Goal: Communication & Community: Answer question/provide support

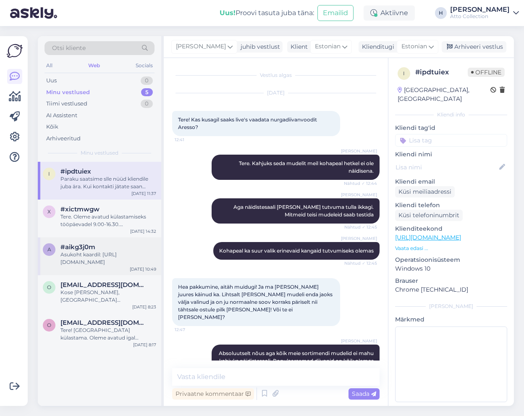
scroll to position [851, 0]
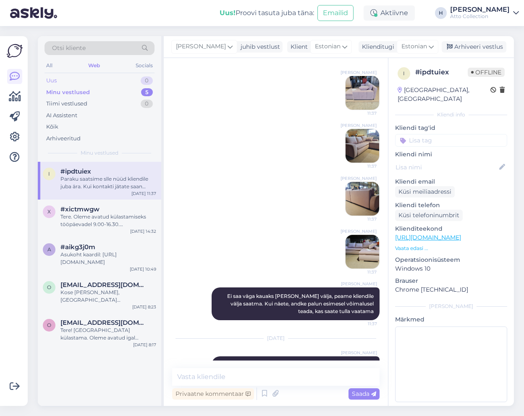
click at [58, 78] on div "Uus 0" at bounding box center [100, 81] width 110 height 12
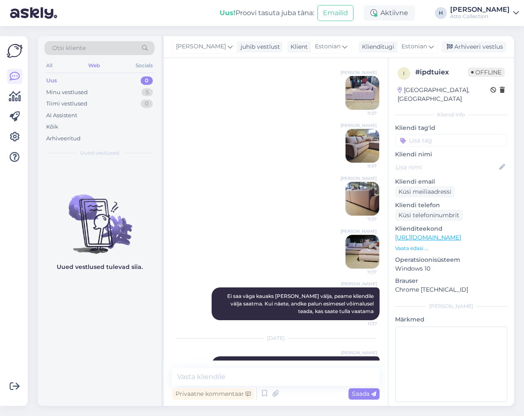
click at [62, 79] on div "Uus 0" at bounding box center [100, 81] width 110 height 12
click at [94, 63] on div "Web" at bounding box center [94, 65] width 15 height 11
click at [47, 65] on div "All" at bounding box center [50, 65] width 10 height 11
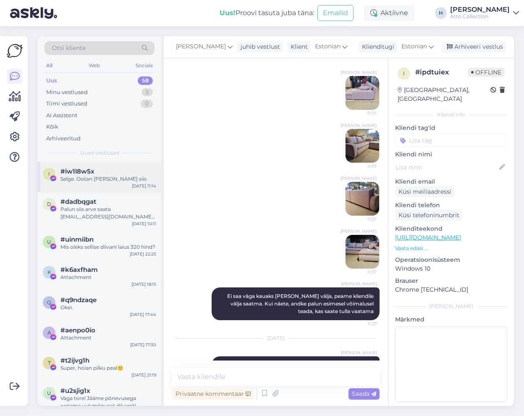
click at [79, 174] on span "#iw1l8w5x" at bounding box center [77, 172] width 34 height 8
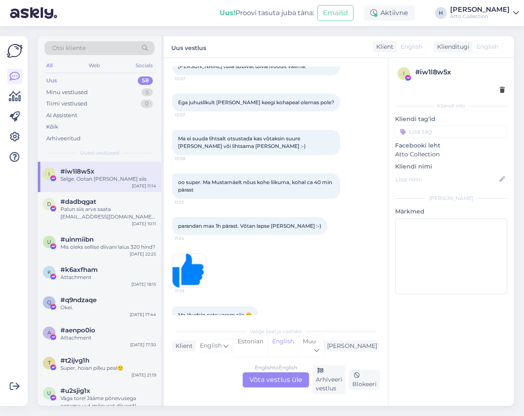
scroll to position [0, 0]
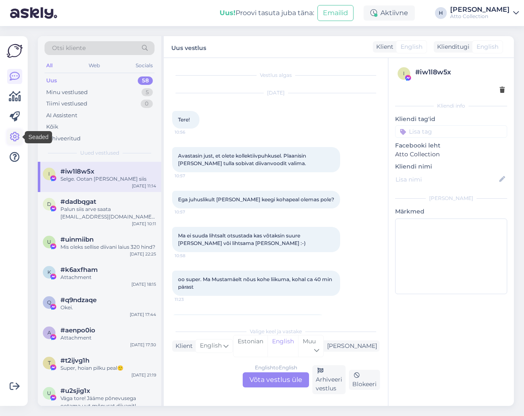
click at [15, 134] on icon at bounding box center [15, 137] width 10 height 10
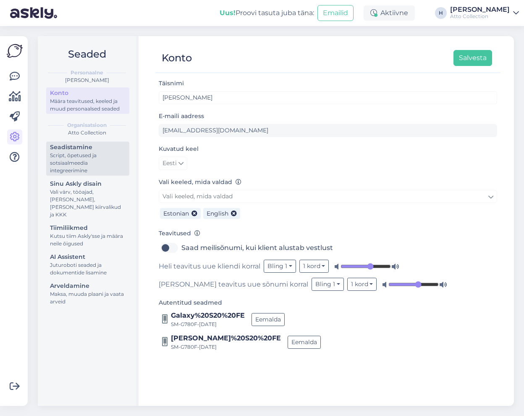
click at [76, 150] on div "Seadistamine" at bounding box center [88, 147] width 76 height 9
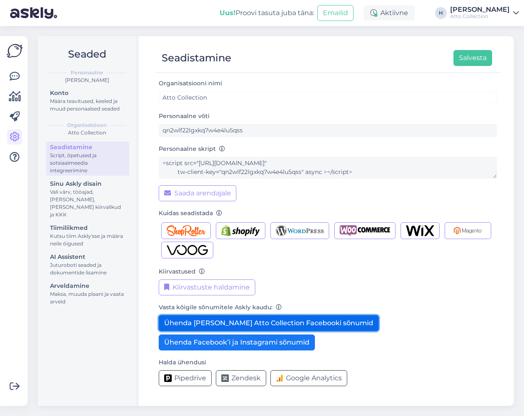
click at [232, 321] on button "Ühenda [PERSON_NAME] Atto Collection Facebooki sõnumid" at bounding box center [269, 323] width 220 height 16
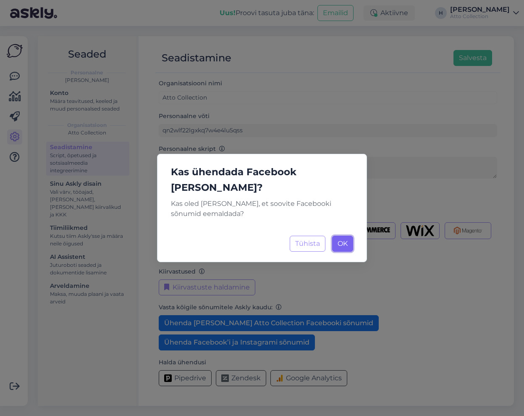
click at [343, 239] on span "OK" at bounding box center [343, 243] width 10 height 8
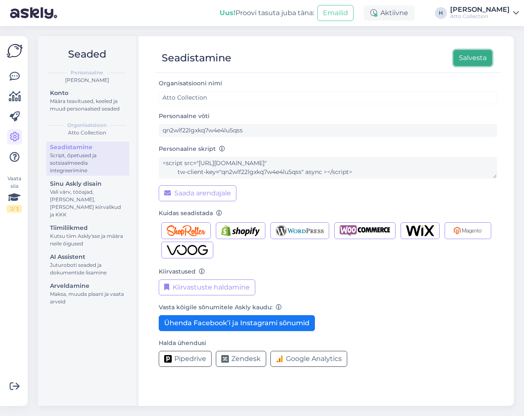
click at [465, 59] on button "Salvesta" at bounding box center [473, 58] width 39 height 16
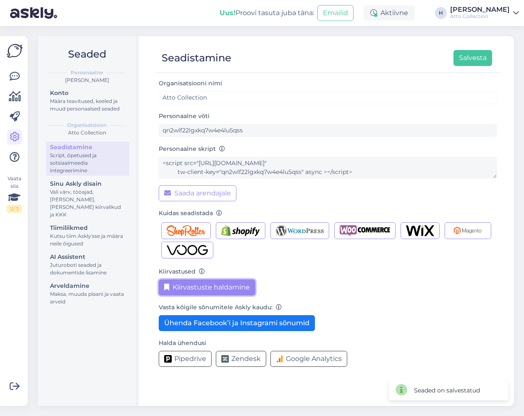
click at [205, 290] on button "Kiirvastuste haldamine" at bounding box center [207, 287] width 97 height 16
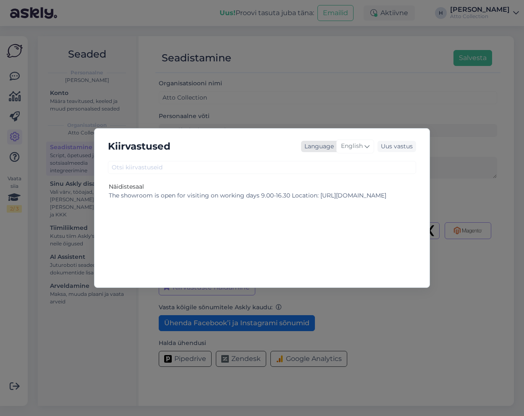
click at [351, 146] on span "English" at bounding box center [352, 146] width 22 height 9
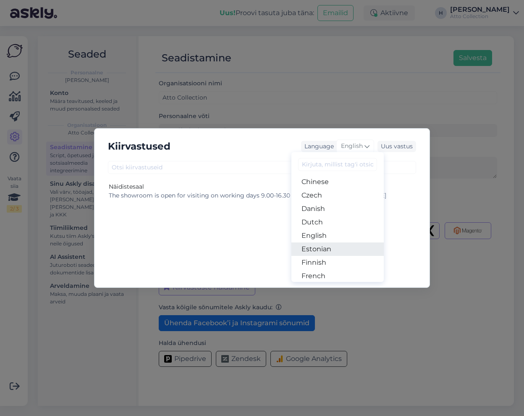
click at [332, 249] on link "Estonian" at bounding box center [337, 248] width 92 height 13
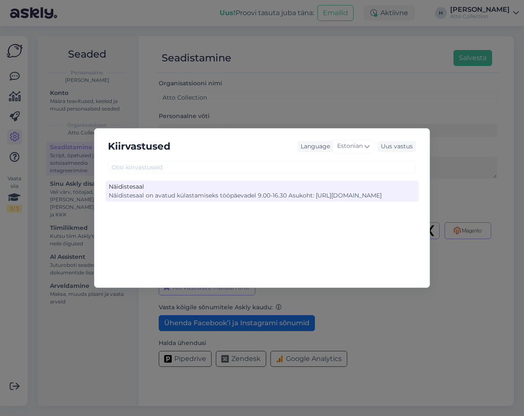
click at [206, 196] on div "Näidistesaal on avatud külastamiseks tööpäevadel 9.00-16.30 Asukoht: [URL][DOMA…" at bounding box center [262, 195] width 307 height 9
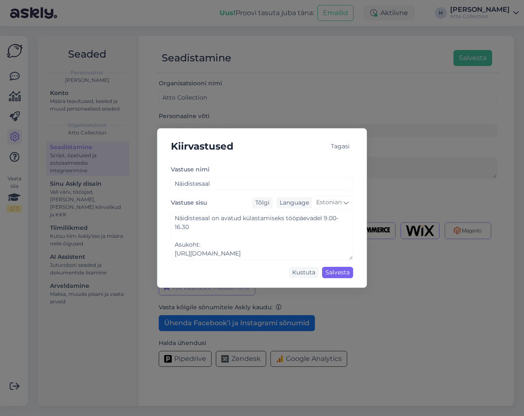
click at [336, 271] on div "Salvesta" at bounding box center [337, 272] width 31 height 11
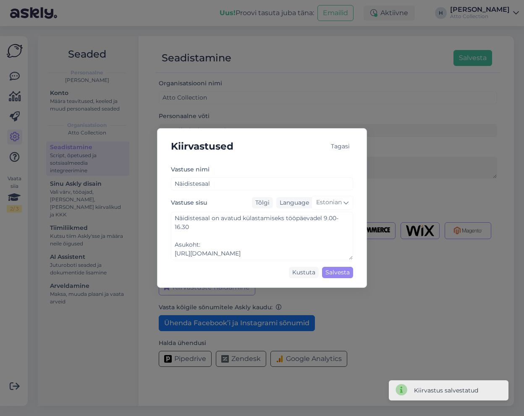
click at [445, 193] on div "Kiirvastused Tagasi [PERSON_NAME] nimi Näidistesaal Vastuse sisu Tõlgi Language…" at bounding box center [262, 208] width 524 height 416
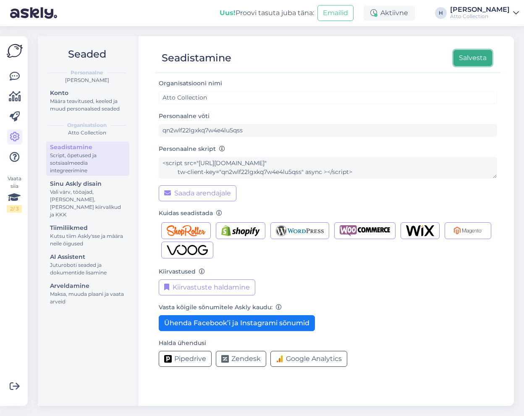
click at [477, 55] on button "Salvesta" at bounding box center [473, 58] width 39 height 16
click at [369, 230] on img "button" at bounding box center [365, 230] width 50 height 11
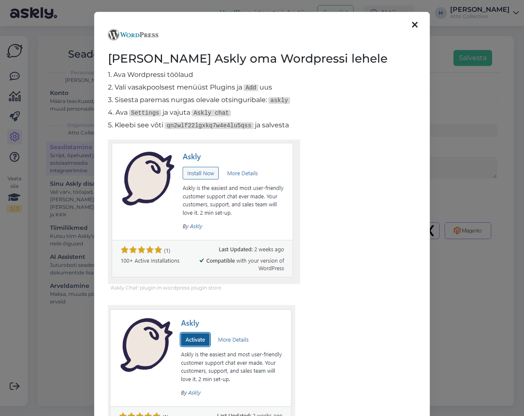
click at [412, 21] on icon at bounding box center [415, 25] width 6 height 9
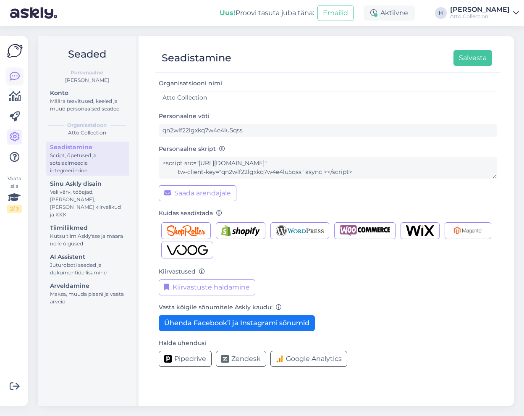
click at [16, 76] on icon at bounding box center [15, 76] width 10 height 10
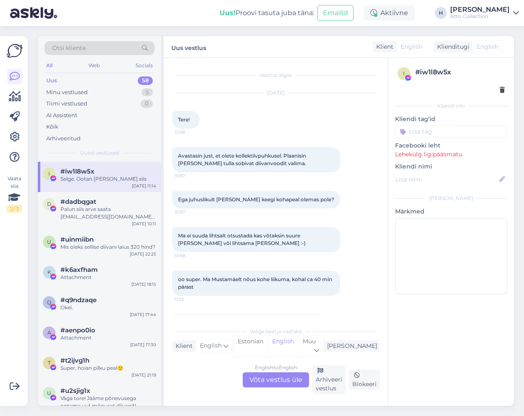
scroll to position [1819, 0]
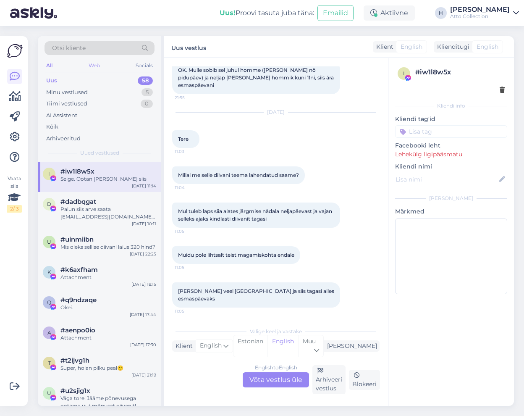
click at [95, 64] on div "Web" at bounding box center [94, 65] width 15 height 11
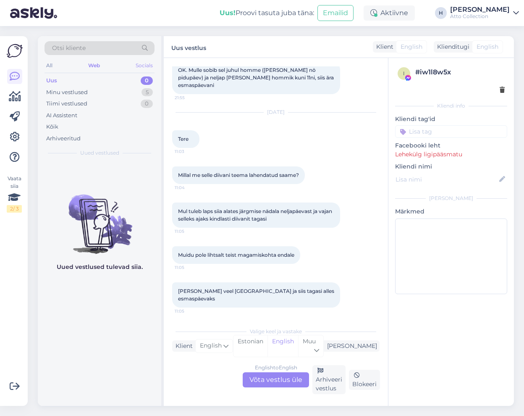
click at [144, 65] on div "Socials" at bounding box center [144, 65] width 21 height 11
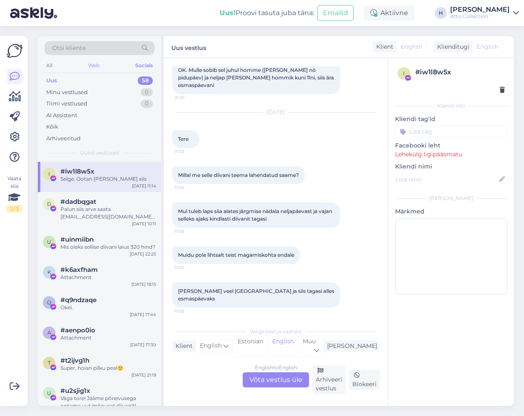
click at [94, 65] on div "Web" at bounding box center [94, 65] width 15 height 11
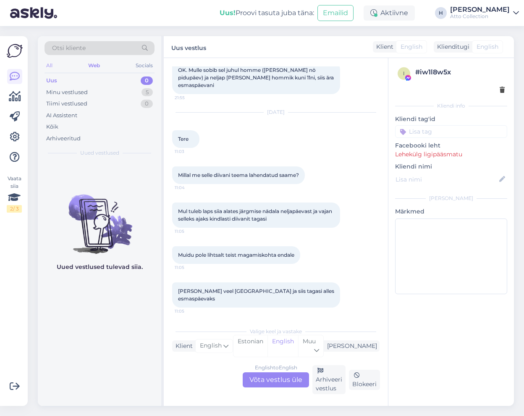
click at [49, 65] on div "All" at bounding box center [50, 65] width 10 height 11
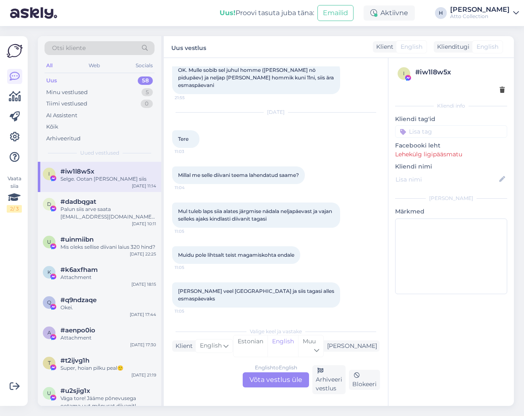
click at [447, 13] on div "H" at bounding box center [441, 13] width 12 height 12
click at [447, 14] on div "H" at bounding box center [441, 13] width 12 height 12
click at [475, 13] on div "[PERSON_NAME]" at bounding box center [480, 9] width 60 height 7
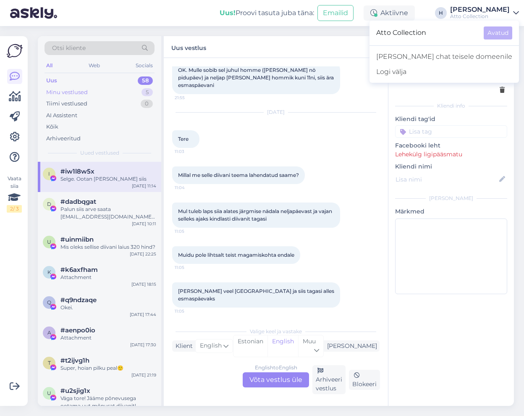
click at [67, 92] on div "Minu vestlused" at bounding box center [67, 92] width 42 height 8
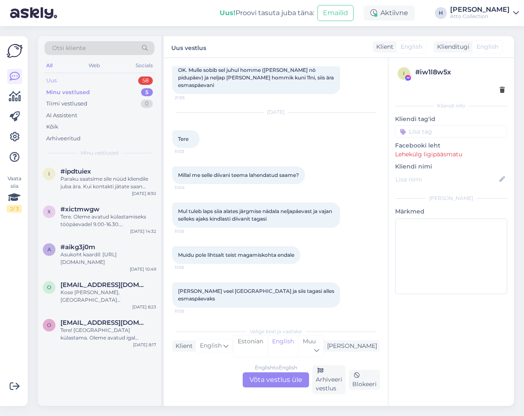
click at [62, 79] on div "Uus 58" at bounding box center [100, 81] width 110 height 12
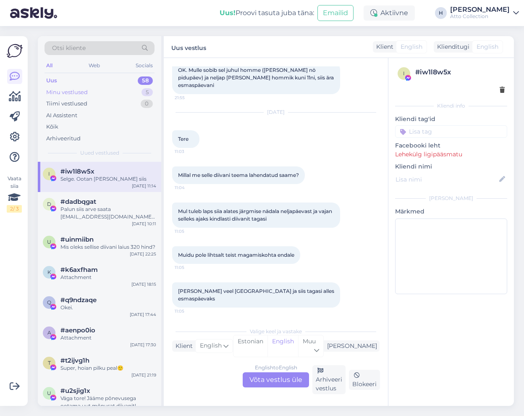
click at [76, 92] on div "Minu vestlused" at bounding box center [67, 92] width 42 height 8
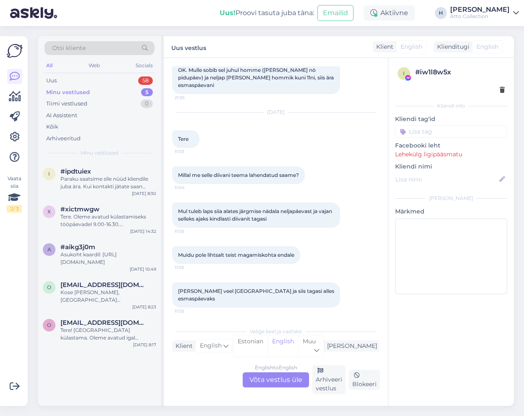
click at [428, 345] on div "i # iw1l8w5x Kliendi info Kliendi tag'id Facebooki leht Lehekülg ligipääsmatu K…" at bounding box center [451, 232] width 126 height 348
click at [60, 80] on div "Uus 58" at bounding box center [100, 81] width 110 height 12
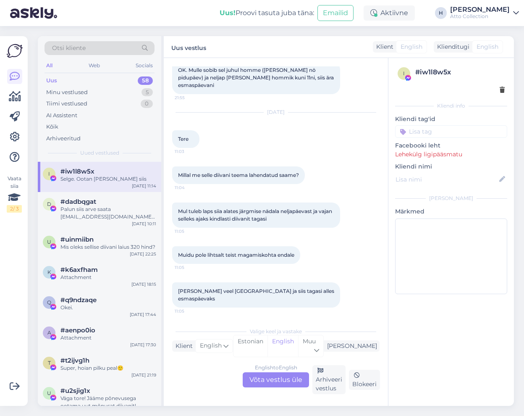
click at [83, 176] on div "Selge. Ootan [PERSON_NAME] siis" at bounding box center [108, 179] width 96 height 8
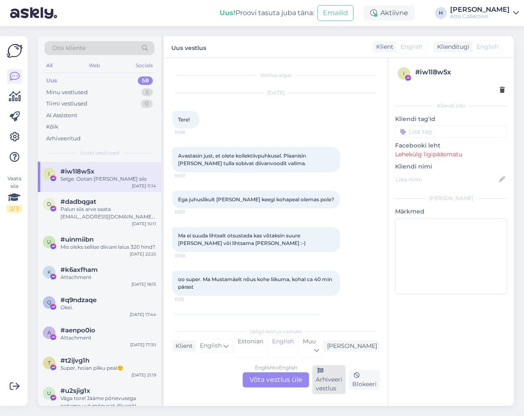
click at [332, 386] on div "Arhiveeri vestlus" at bounding box center [328, 379] width 33 height 29
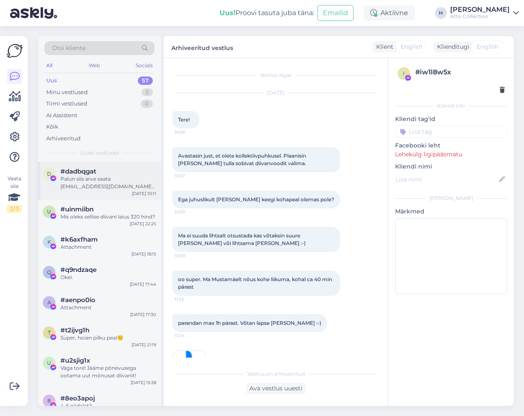
click at [89, 183] on div "Palun siis arve saata [EMAIL_ADDRESS][DOMAIN_NAME] ja arvesaajaks Supelhai OÜ." at bounding box center [108, 182] width 96 height 15
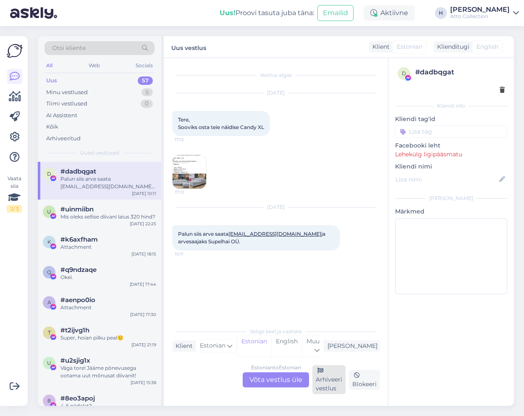
click at [333, 382] on div "Arhiveeri vestlus" at bounding box center [328, 379] width 33 height 29
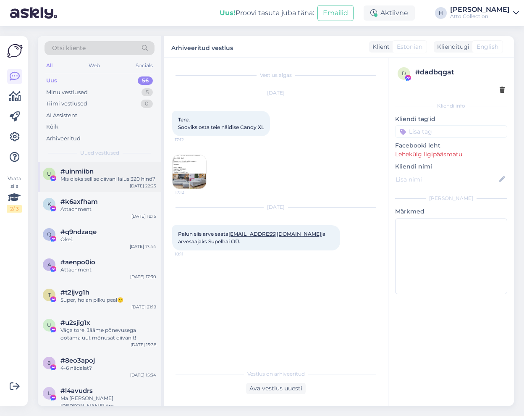
click at [81, 176] on div "Mis oleks sellise diivani laius 320 hind?" at bounding box center [108, 179] width 96 height 8
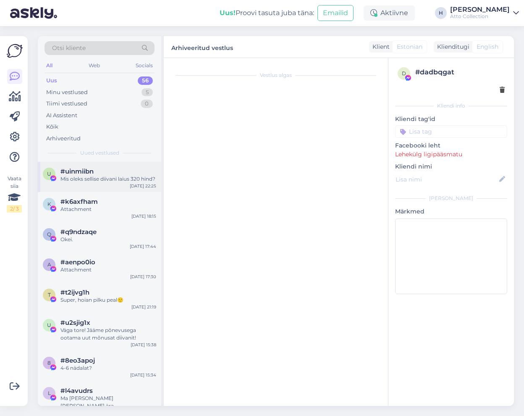
scroll to position [144, 0]
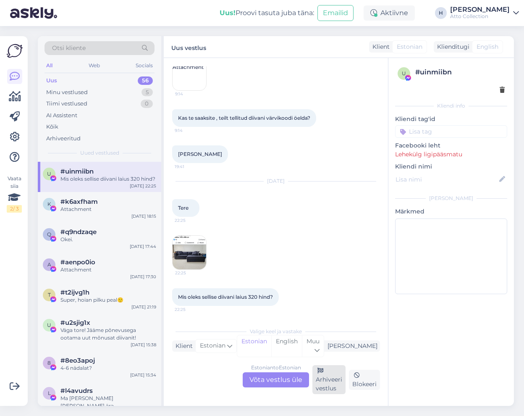
click at [326, 382] on div "Arhiveeri vestlus" at bounding box center [328, 379] width 33 height 29
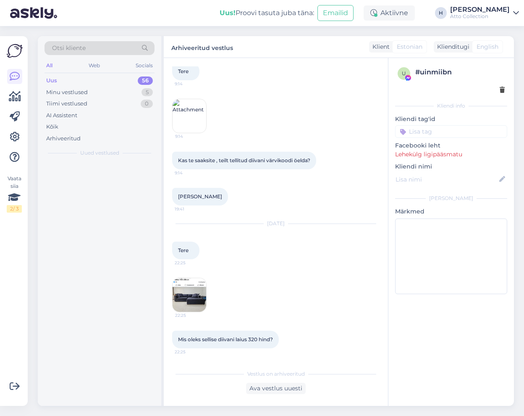
scroll to position [102, 0]
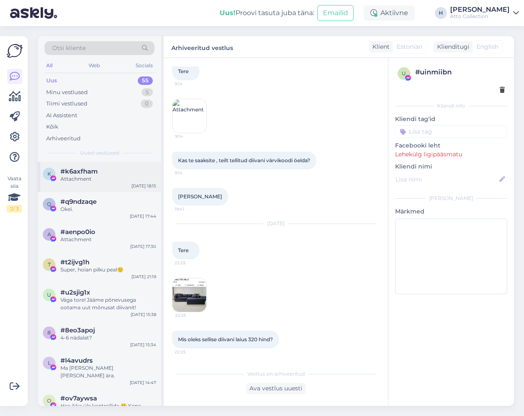
click at [95, 174] on span "#k6axfham" at bounding box center [78, 172] width 37 height 8
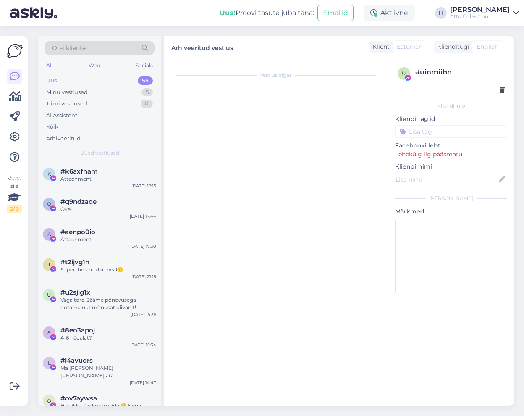
scroll to position [0, 0]
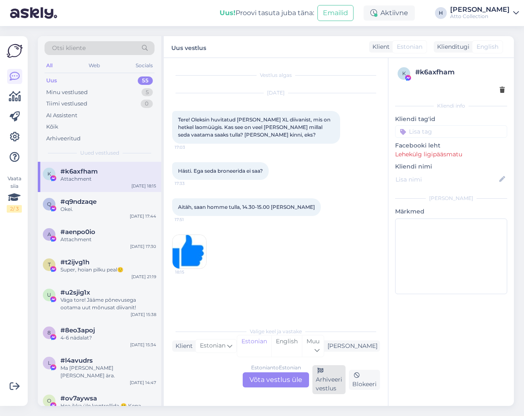
click at [326, 380] on div "Arhiveeri vestlus" at bounding box center [328, 379] width 33 height 29
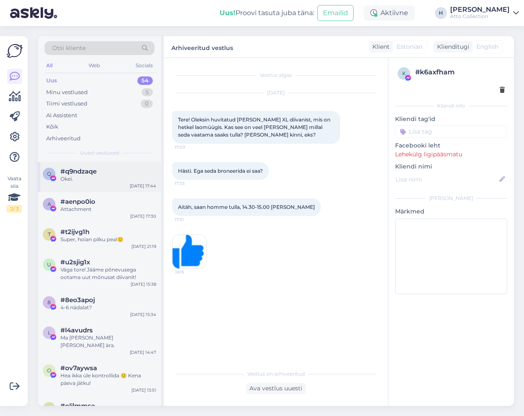
click at [81, 173] on span "#q9ndzaqe" at bounding box center [78, 172] width 36 height 8
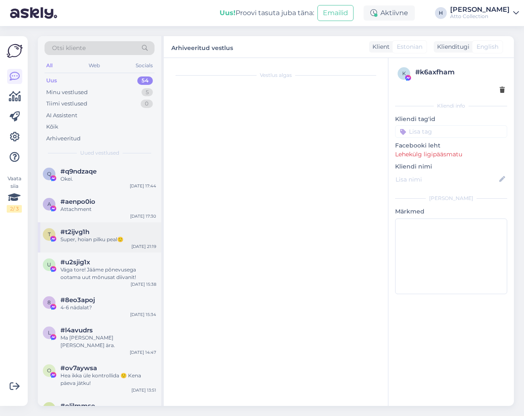
scroll to position [168, 0]
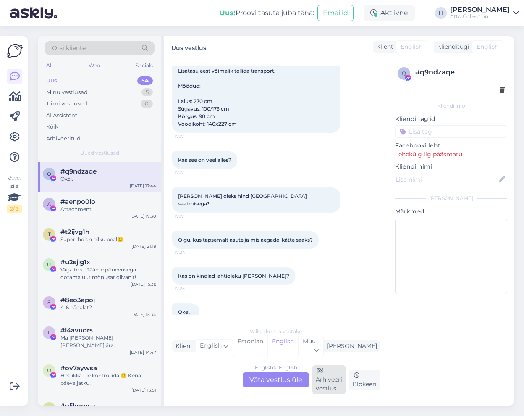
click at [324, 386] on div "Arhiveeri vestlus" at bounding box center [328, 379] width 33 height 29
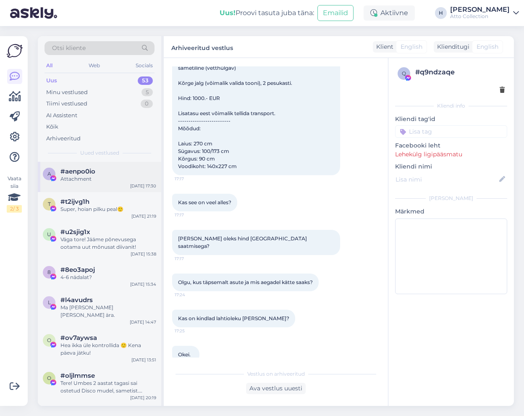
click at [74, 178] on div "Attachment" at bounding box center [108, 179] width 96 height 8
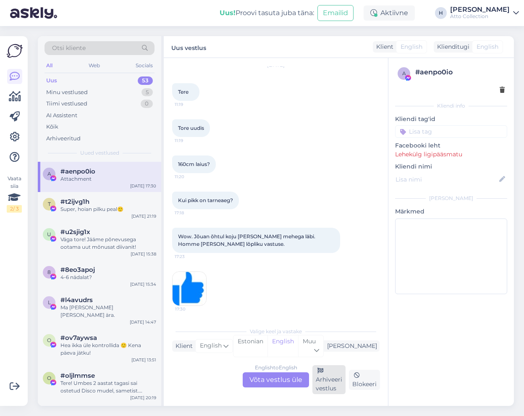
click at [330, 384] on div "Arhiveeri vestlus" at bounding box center [328, 379] width 33 height 29
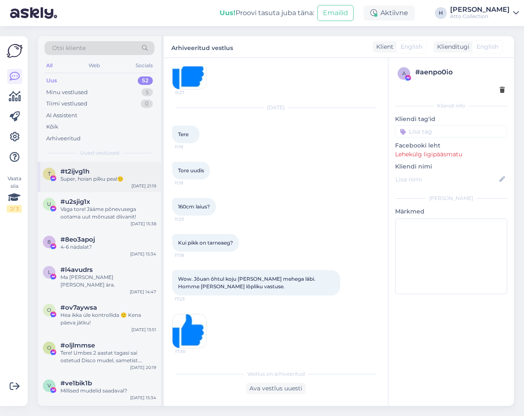
click at [77, 171] on span "#t2ijvg1h" at bounding box center [74, 172] width 29 height 8
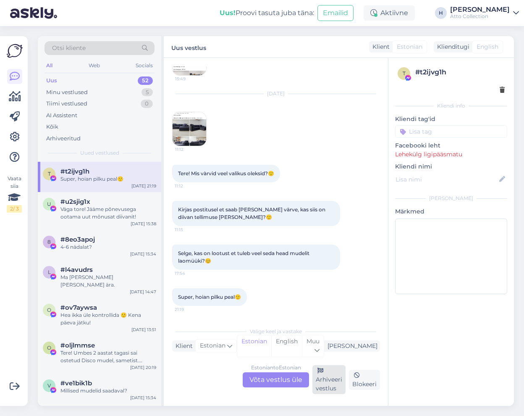
click at [328, 383] on div "Arhiveeri vestlus" at bounding box center [328, 379] width 33 height 29
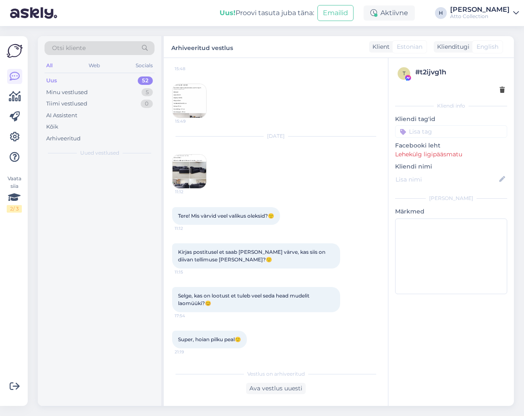
scroll to position [63, 0]
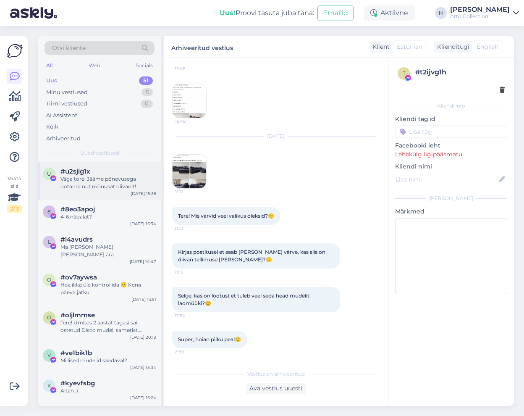
click at [91, 183] on div "Väga tore! Jääme põnevusega ootama uut mõnusat diivanit!" at bounding box center [108, 182] width 96 height 15
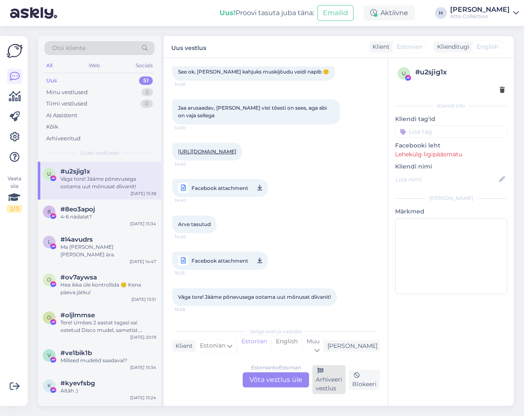
click at [337, 381] on div "Arhiveeri vestlus" at bounding box center [328, 379] width 33 height 29
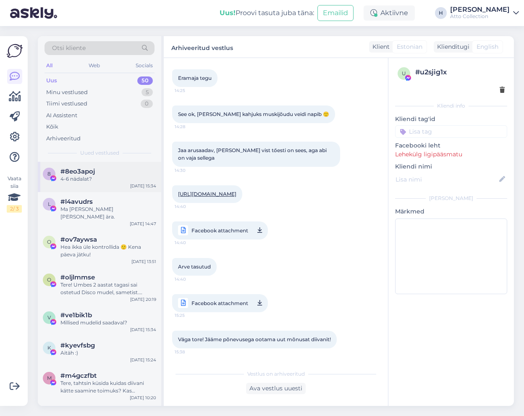
click at [79, 172] on span "#8eo3apoj" at bounding box center [77, 172] width 34 height 8
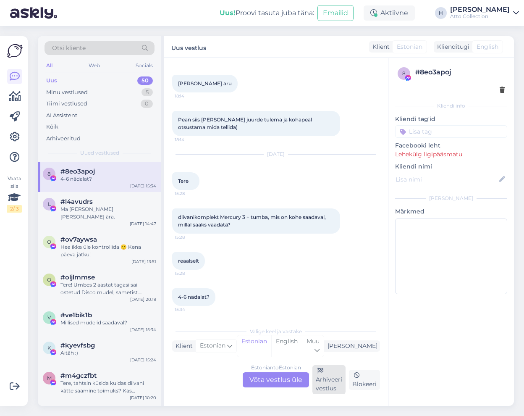
click at [333, 381] on div "Arhiveeri vestlus" at bounding box center [328, 379] width 33 height 29
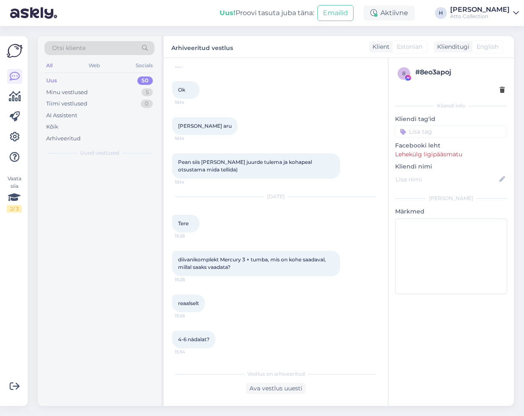
scroll to position [197, 0]
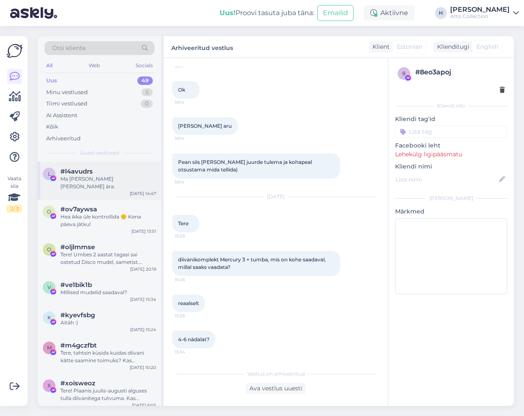
click at [93, 178] on div "Ma [PERSON_NAME] [PERSON_NAME] ära." at bounding box center [108, 182] width 96 height 15
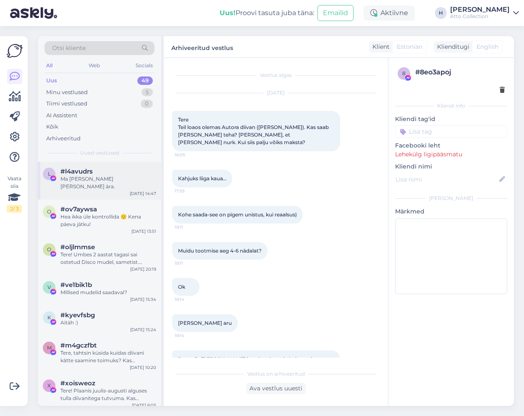
scroll to position [2220, 0]
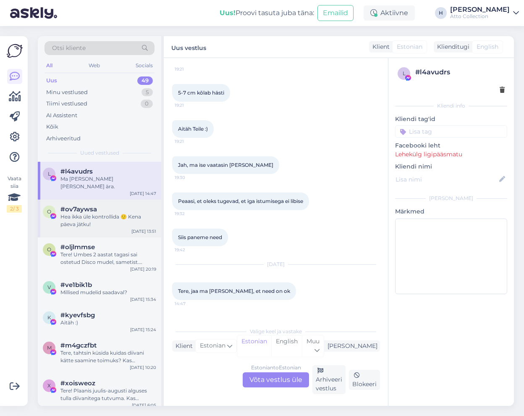
click at [76, 213] on div "Hea ikka üle kontrollida 🙂 Kena päeva jätku!" at bounding box center [108, 220] width 96 height 15
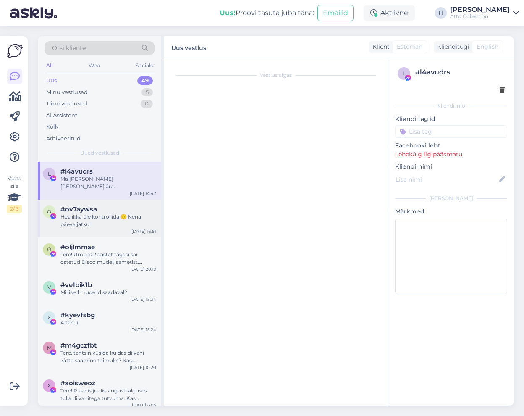
scroll to position [353, 0]
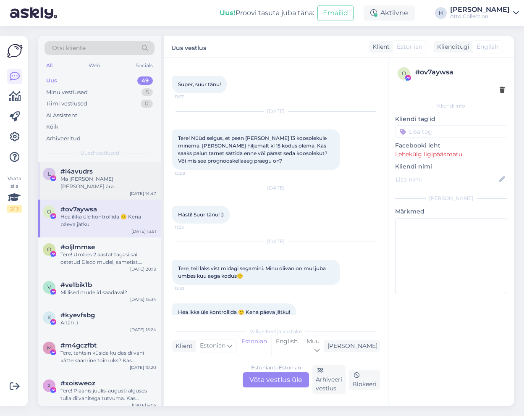
click at [82, 175] on span "#l4avudrs" at bounding box center [76, 172] width 32 height 8
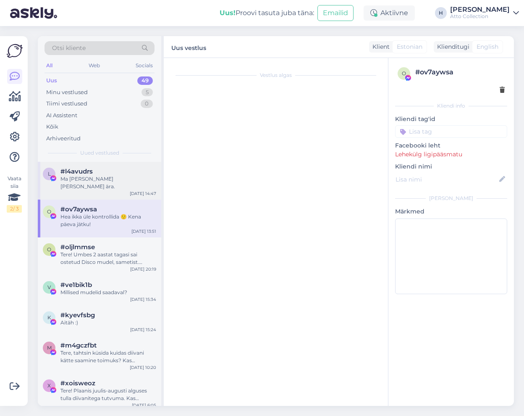
scroll to position [2220, 0]
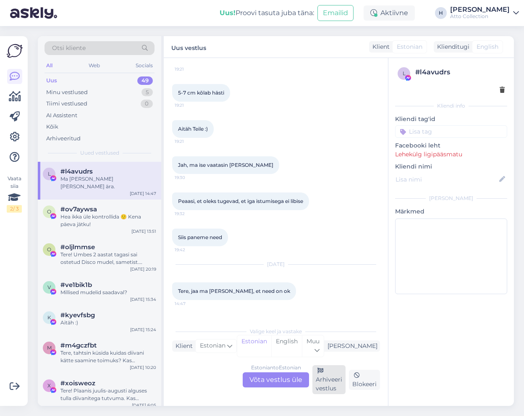
click at [327, 378] on div "Arhiveeri vestlus" at bounding box center [328, 379] width 33 height 29
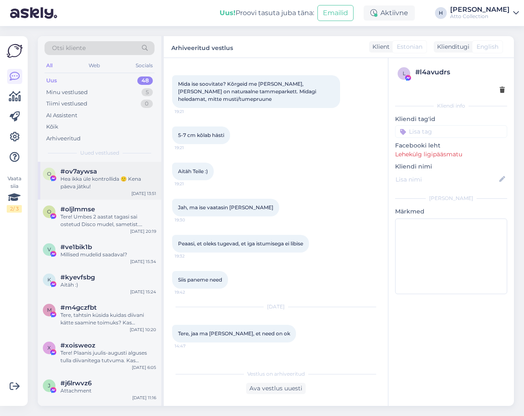
click at [74, 177] on div "Hea ikka üle kontrollida 🙂 Kena päeva jätku!" at bounding box center [108, 182] width 96 height 15
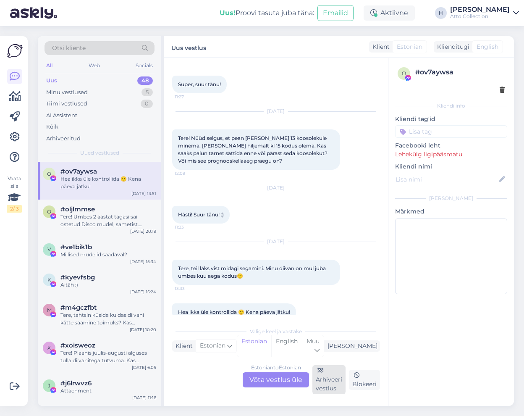
click at [328, 384] on div "Arhiveeri vestlus" at bounding box center [328, 379] width 33 height 29
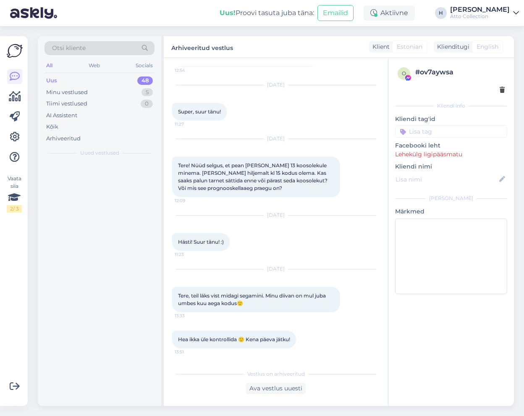
scroll to position [310, 0]
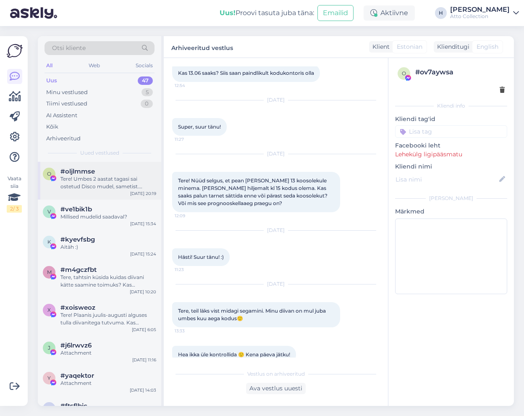
click at [76, 178] on div "Tere! Umbes 2 aastat tagasi sai ostetud Disco mudel, sametist. Diivaniga väga r…" at bounding box center [108, 182] width 96 height 15
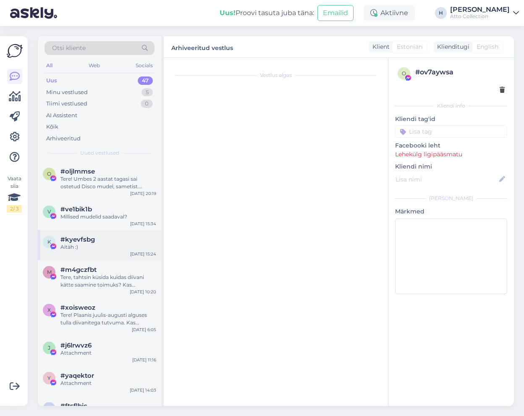
scroll to position [0, 0]
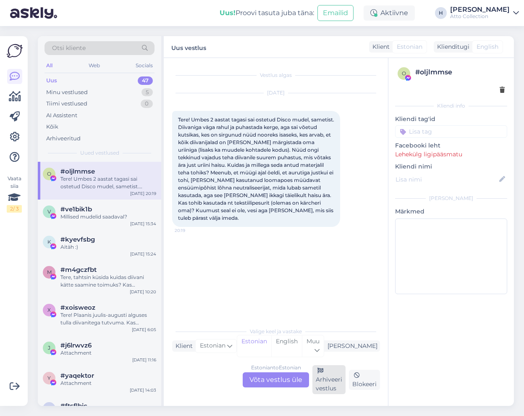
click at [327, 379] on div "Arhiveeri vestlus" at bounding box center [328, 379] width 33 height 29
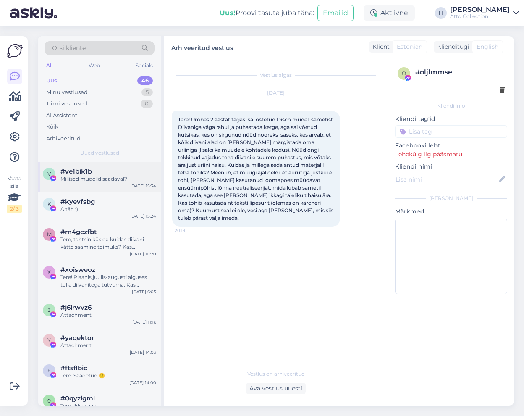
click at [92, 174] on span "#ve1bik1b" at bounding box center [75, 172] width 31 height 8
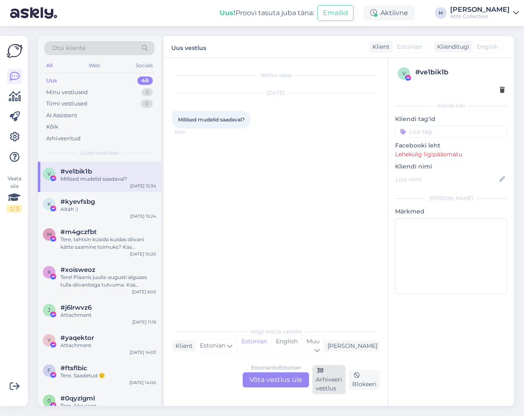
click at [323, 387] on div "Arhiveeri vestlus" at bounding box center [328, 379] width 33 height 29
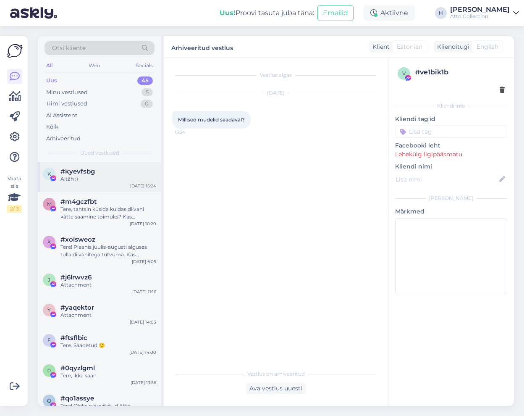
click at [85, 168] on span "#kyevfsbg" at bounding box center [77, 172] width 34 height 8
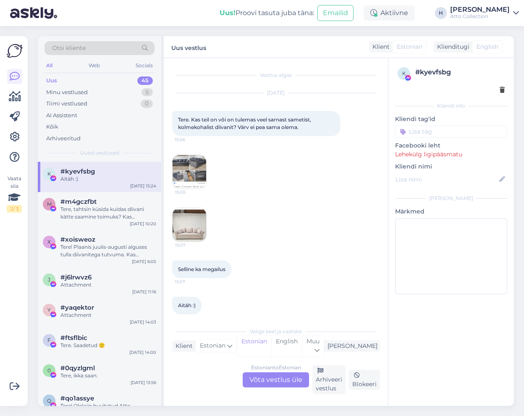
scroll to position [8, 0]
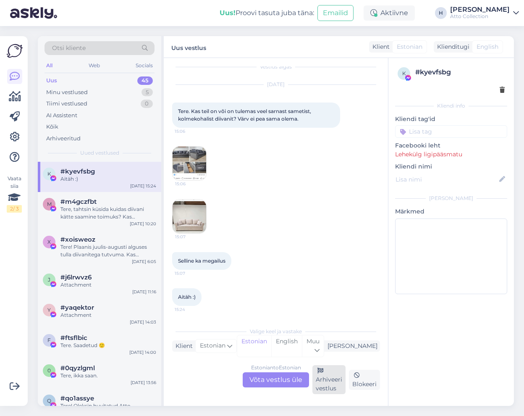
click at [331, 375] on div "Arhiveeri vestlus" at bounding box center [328, 379] width 33 height 29
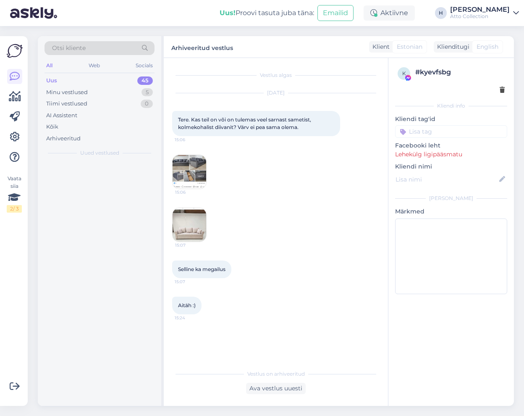
scroll to position [0, 0]
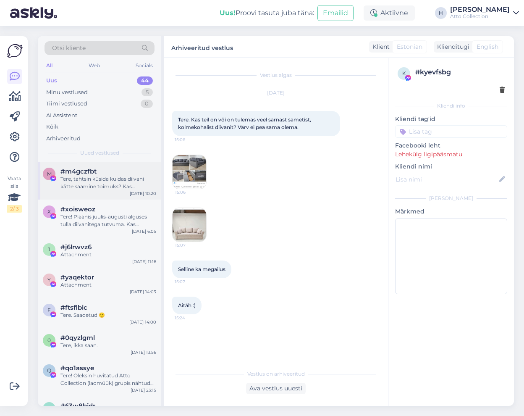
click at [98, 180] on div "Tere, tahtsin küsida kuidas diivani kätte saamine toimuks? Kas nädalavahetusel …" at bounding box center [108, 182] width 96 height 15
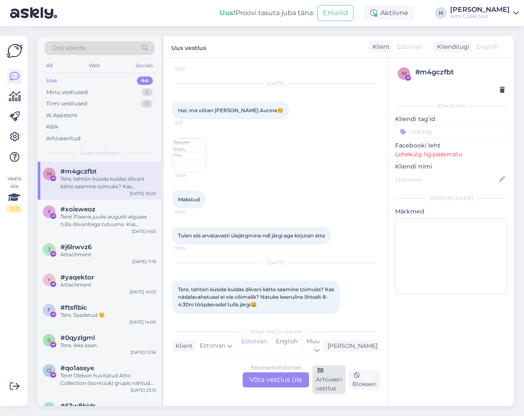
click at [334, 383] on div "Arhiveeri vestlus" at bounding box center [328, 379] width 33 height 29
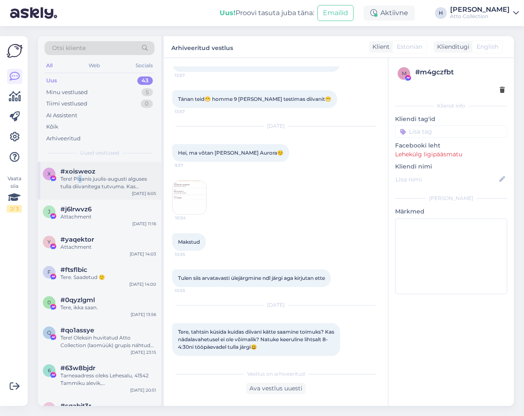
click at [81, 179] on div "Tere! Plaanis juulis-augusti alguses tulla diivanitega tutvuma. Kas avatud-aega…" at bounding box center [108, 182] width 96 height 15
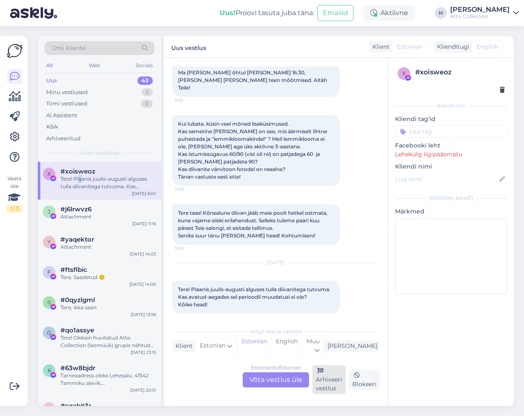
click at [325, 381] on div "Arhiveeri vestlus" at bounding box center [328, 379] width 33 height 29
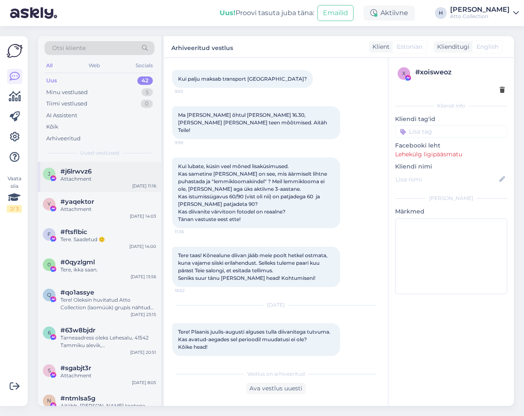
click at [87, 178] on div "Attachment" at bounding box center [108, 179] width 96 height 8
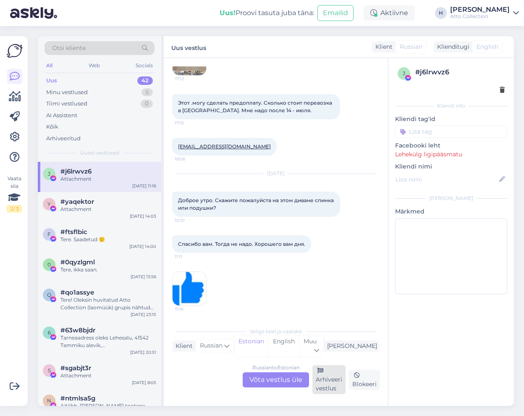
click at [340, 384] on div "Arhiveeri vestlus" at bounding box center [328, 379] width 33 height 29
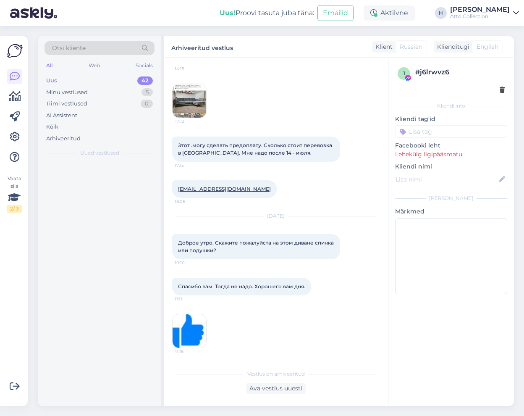
scroll to position [71, 0]
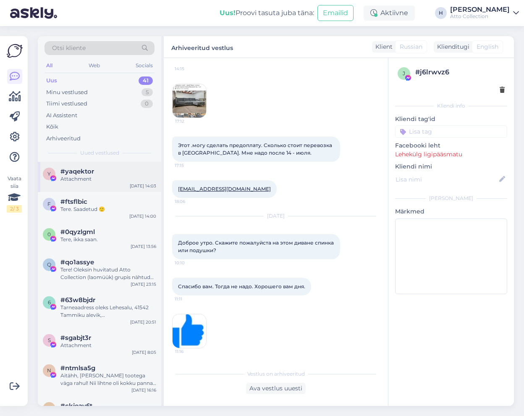
click at [91, 172] on span "#yaqektor" at bounding box center [77, 172] width 34 height 8
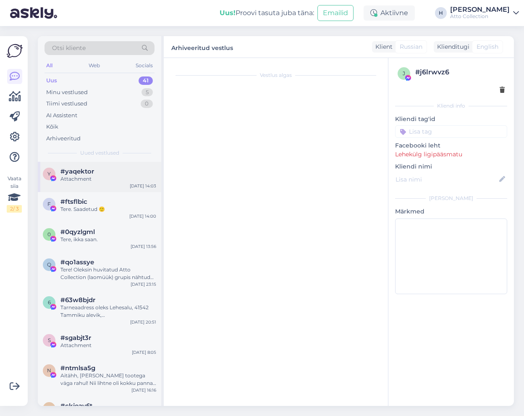
scroll to position [0, 0]
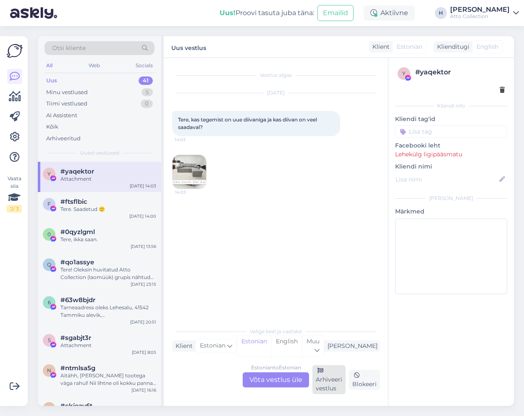
click at [334, 385] on div "Arhiveeri vestlus" at bounding box center [328, 379] width 33 height 29
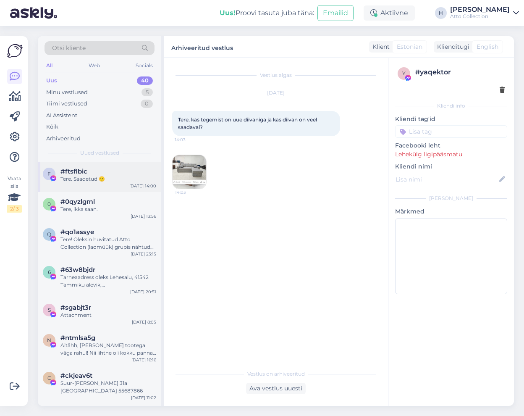
click at [90, 178] on div "Tere. Saadetud 🙂" at bounding box center [108, 179] width 96 height 8
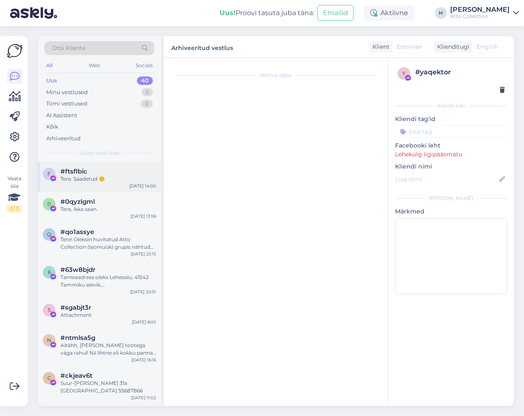
scroll to position [9, 0]
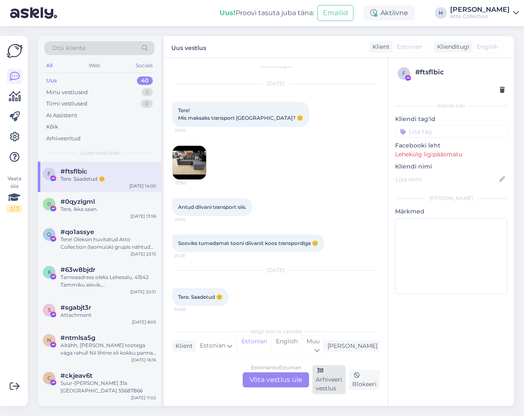
click at [326, 389] on div "Arhiveeri vestlus" at bounding box center [328, 379] width 33 height 29
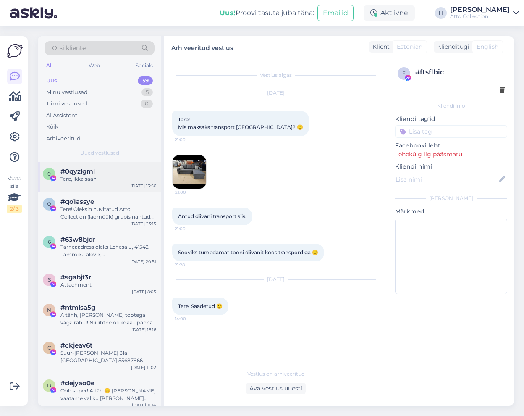
click at [82, 178] on div "Tere, ikka saan." at bounding box center [108, 179] width 96 height 8
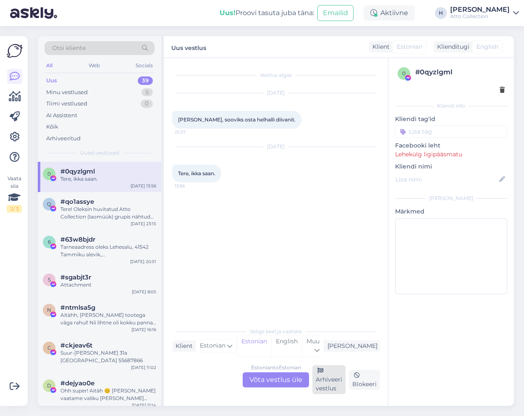
click at [327, 378] on div "Arhiveeri vestlus" at bounding box center [328, 379] width 33 height 29
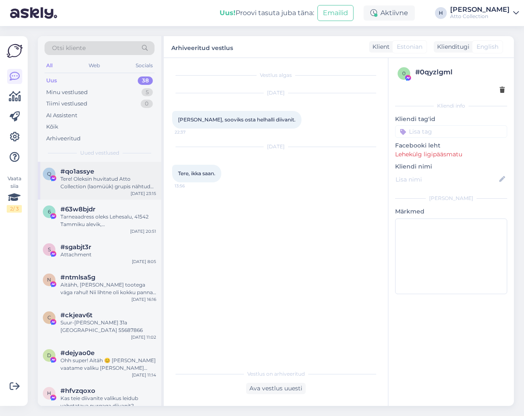
click at [76, 175] on div "Tere! Oleksin huvitatud Atto Collection (laomüük) grupis nähtud [PERSON_NAME] n…" at bounding box center [108, 182] width 96 height 15
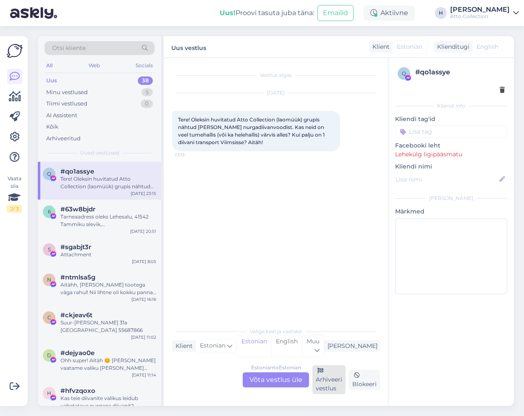
click at [333, 382] on div "Arhiveeri vestlus" at bounding box center [328, 379] width 33 height 29
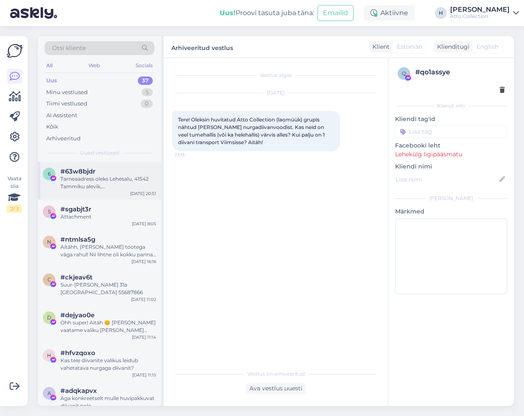
click at [76, 172] on span "#63w8bjdr" at bounding box center [77, 172] width 35 height 8
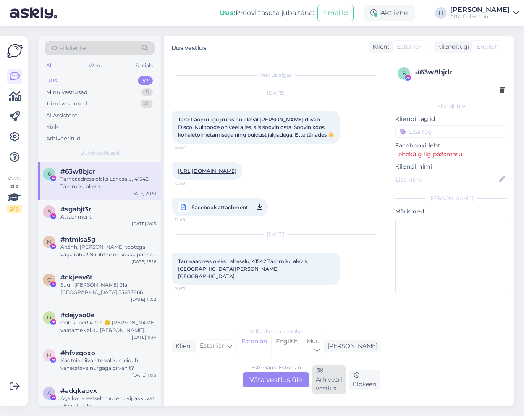
click at [336, 384] on div "Arhiveeri vestlus" at bounding box center [328, 379] width 33 height 29
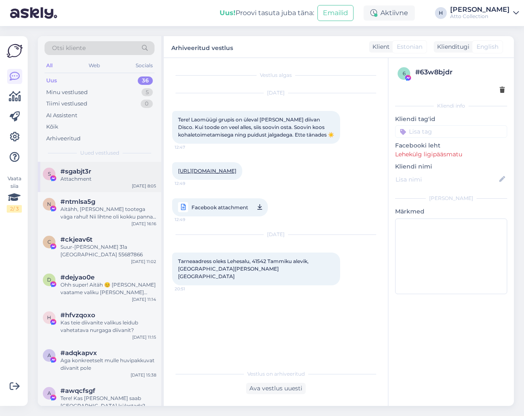
click at [88, 180] on div "Attachment" at bounding box center [108, 179] width 96 height 8
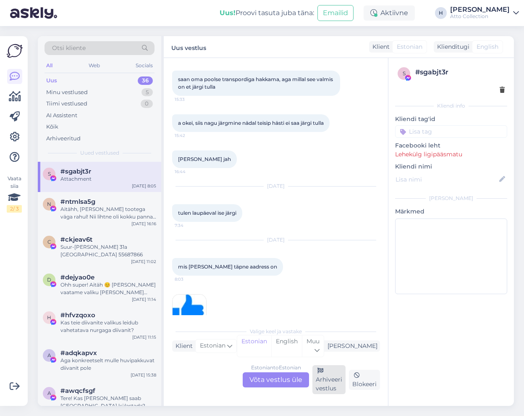
click at [328, 380] on div "Arhiveeri vestlus" at bounding box center [328, 379] width 33 height 29
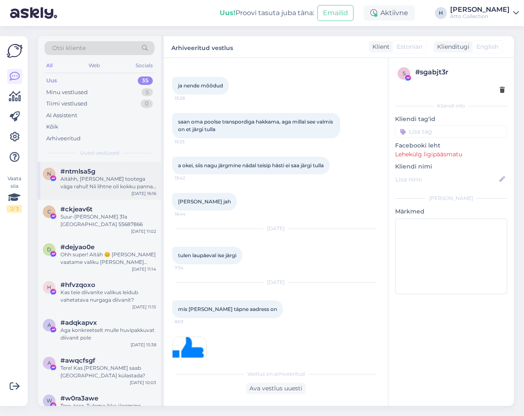
click at [85, 183] on div "Aitähh, [PERSON_NAME] tootega väga rahul! Nii lihtne oli kokku panna😍" at bounding box center [108, 182] width 96 height 15
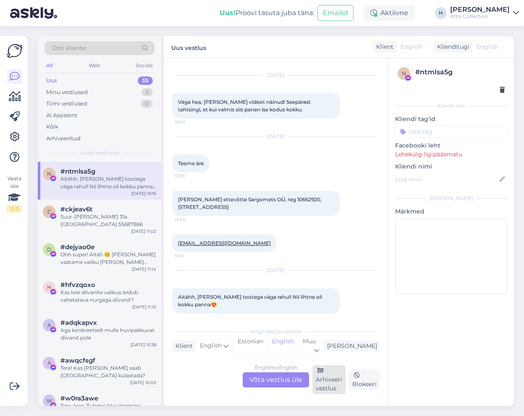
click at [329, 379] on div "Arhiveeri vestlus" at bounding box center [328, 379] width 33 height 29
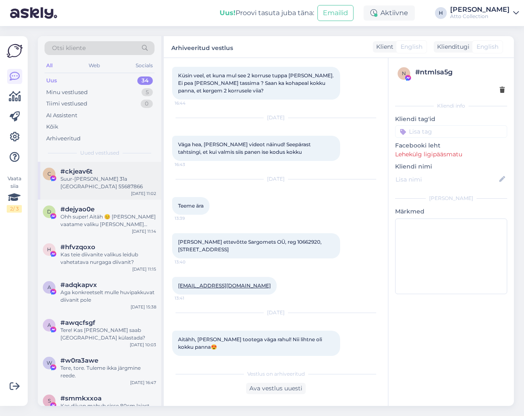
click at [94, 182] on div "Suur-[PERSON_NAME] 31a [GEOGRAPHIC_DATA] 55687866" at bounding box center [108, 182] width 96 height 15
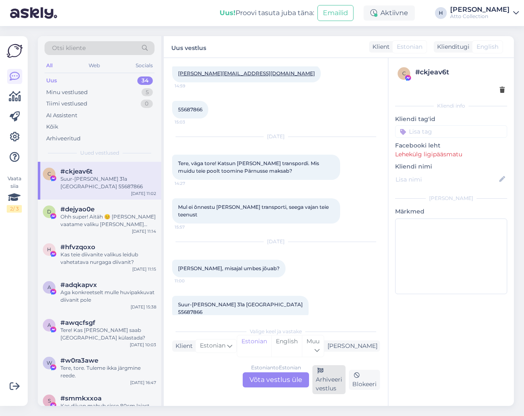
click at [330, 377] on div "Arhiveeri vestlus" at bounding box center [328, 379] width 33 height 29
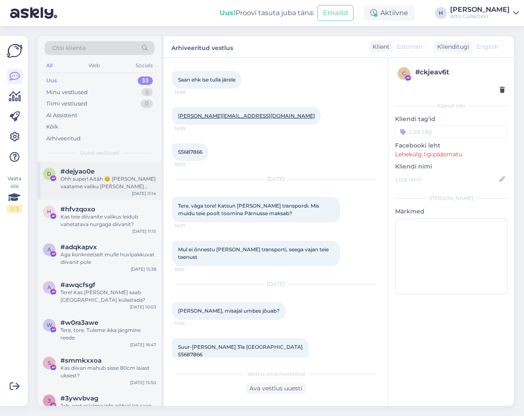
click at [94, 178] on div "Ohh super! Aitäh 😊 [PERSON_NAME] vaatame valiku [PERSON_NAME] loodan, et saame …" at bounding box center [108, 182] width 96 height 15
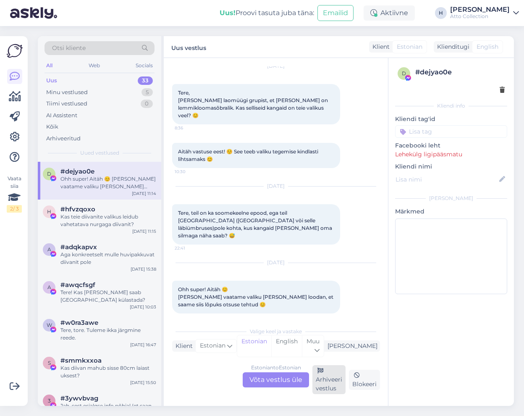
click at [323, 386] on div "Arhiveeri vestlus" at bounding box center [328, 379] width 33 height 29
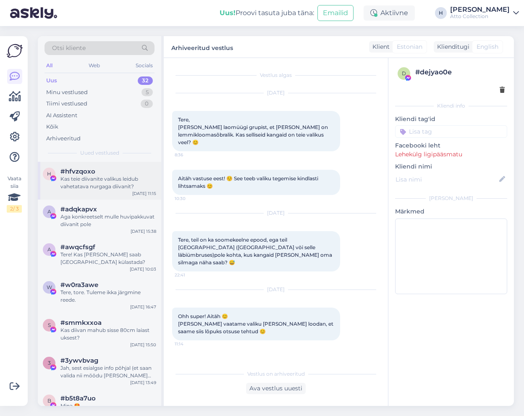
click at [100, 183] on div "Kas teie diivanite valikus leidub vahetatava nurgaga diivanit?" at bounding box center [108, 182] width 96 height 15
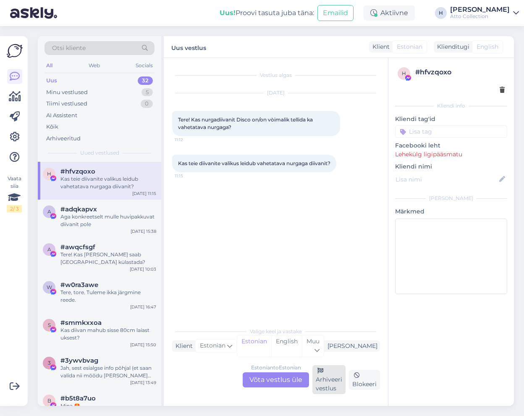
click at [332, 375] on div "Arhiveeri vestlus" at bounding box center [328, 379] width 33 height 29
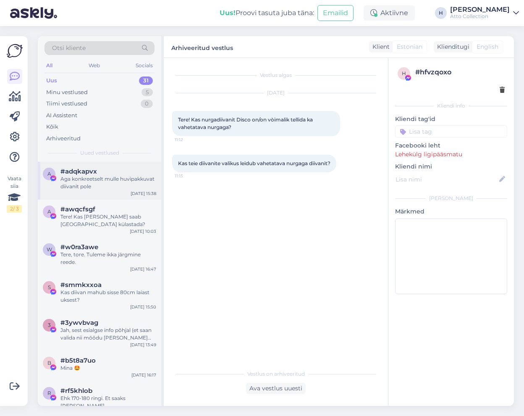
click at [74, 176] on div "Aga konkreetselt mulle huvipakkuvat diivanit pole" at bounding box center [108, 182] width 96 height 15
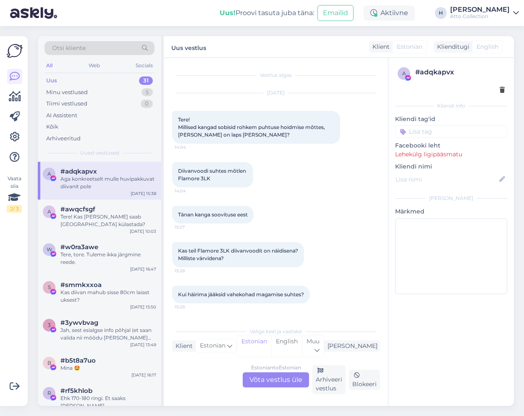
scroll to position [34, 0]
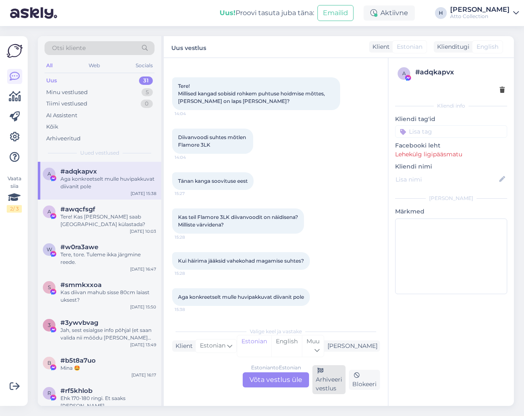
click at [326, 380] on div "Arhiveeri vestlus" at bounding box center [328, 379] width 33 height 29
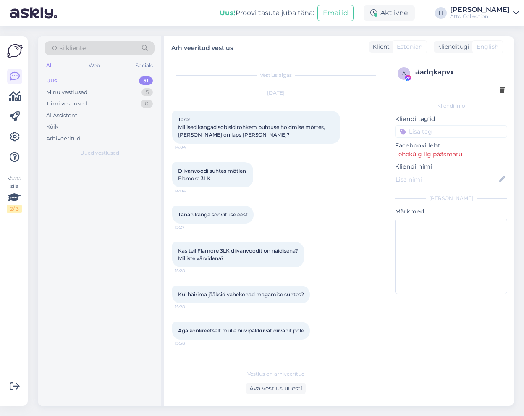
scroll to position [0, 0]
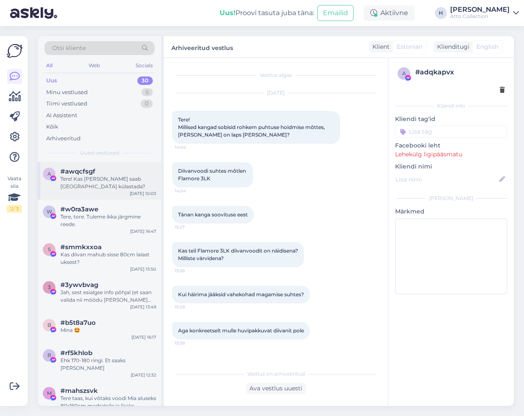
click at [83, 174] on span "#awqcfsgf" at bounding box center [77, 172] width 35 height 8
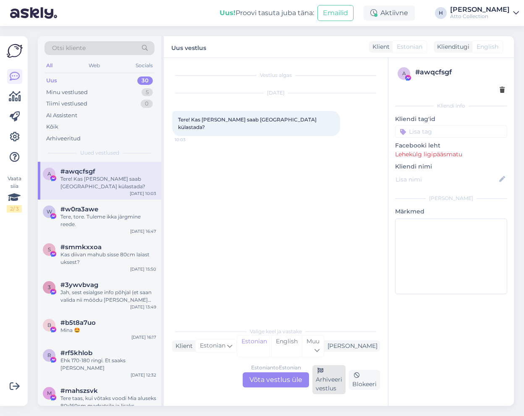
click at [333, 385] on div "Arhiveeri vestlus" at bounding box center [328, 379] width 33 height 29
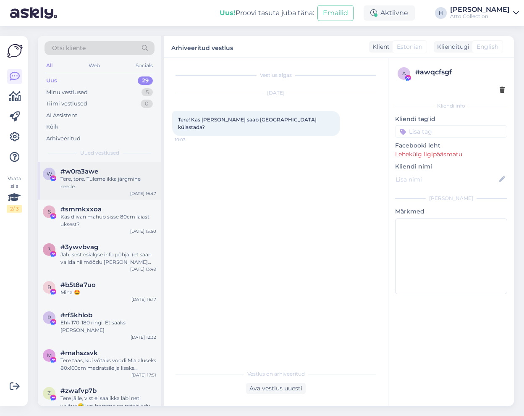
click at [97, 178] on div "Tere, tore. Tuleme ikka järgmine reede." at bounding box center [108, 182] width 96 height 15
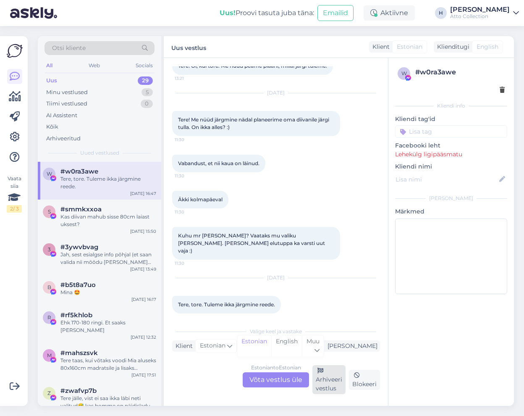
click at [331, 374] on div "Arhiveeri vestlus" at bounding box center [328, 379] width 33 height 29
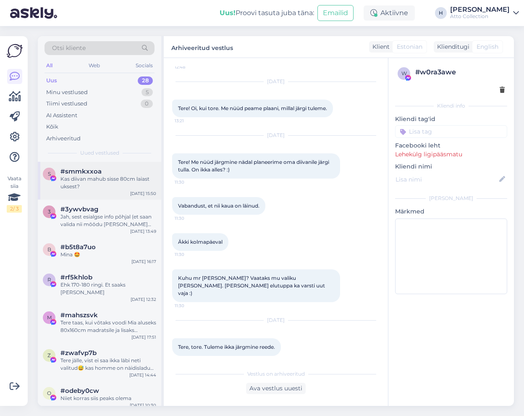
click at [60, 170] on div "s #smmkxxoa Kas diivan mahub sisse 80cm laiast uksest?" at bounding box center [99, 179] width 113 height 23
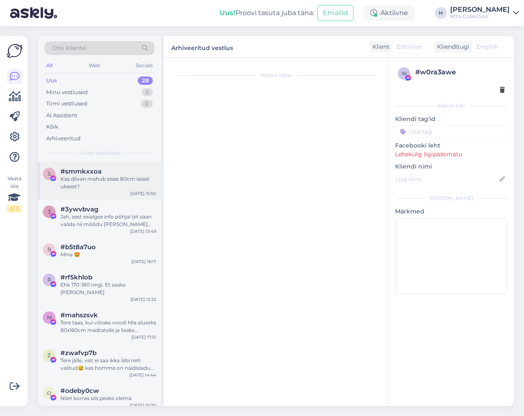
scroll to position [0, 0]
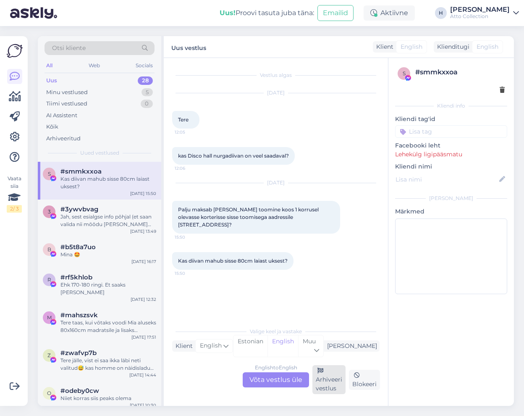
click at [324, 384] on div "Arhiveeri vestlus" at bounding box center [328, 379] width 33 height 29
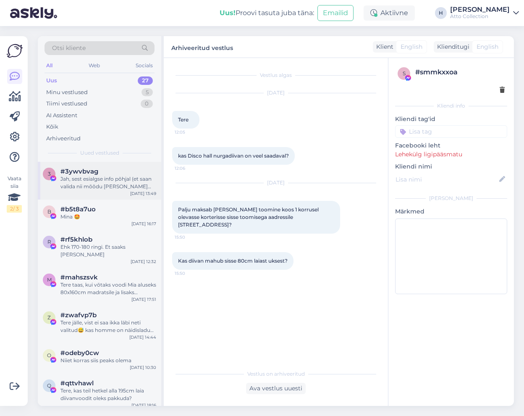
click at [98, 172] on div "#3ywvbvag" at bounding box center [108, 172] width 96 height 8
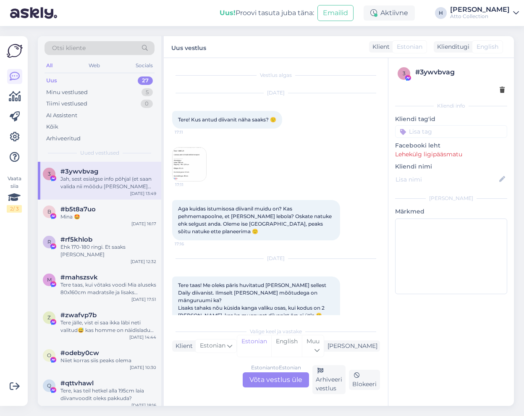
scroll to position [1357, 0]
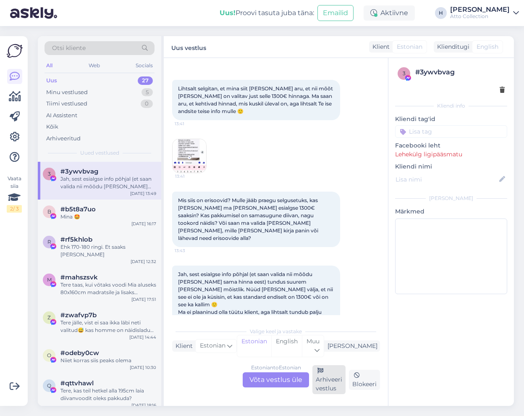
click at [328, 384] on div "Arhiveeri vestlus" at bounding box center [328, 379] width 33 height 29
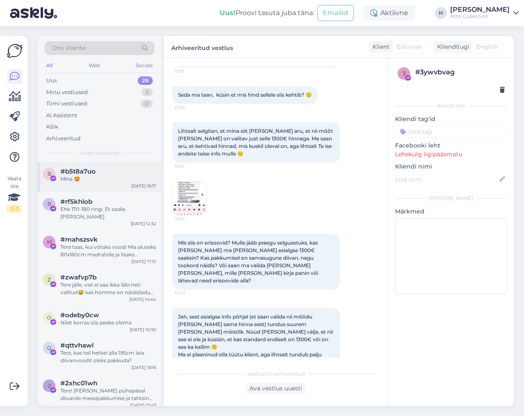
click at [97, 181] on div "Mina 🤩" at bounding box center [108, 179] width 96 height 8
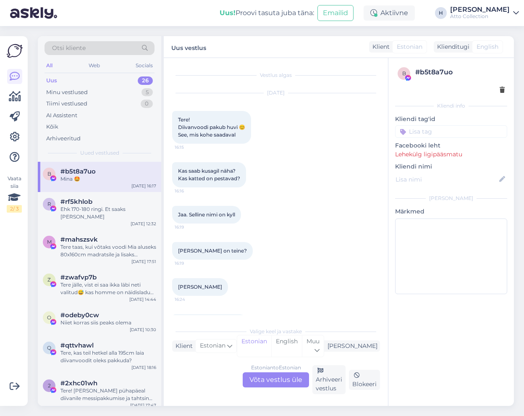
scroll to position [515, 0]
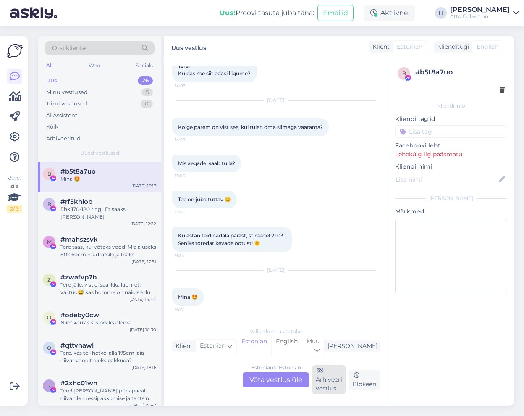
click at [328, 378] on div "Arhiveeri vestlus" at bounding box center [328, 379] width 33 height 29
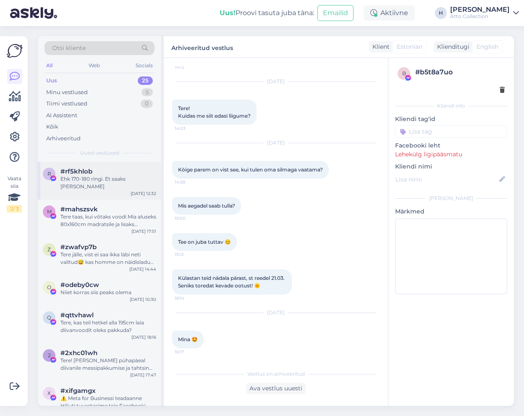
click at [90, 178] on div "Ehk 170-180 ringi. Et saaks [PERSON_NAME]" at bounding box center [108, 182] width 96 height 15
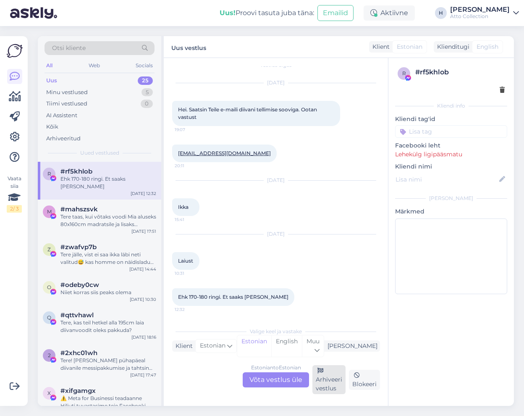
click at [325, 384] on div "Arhiveeri vestlus" at bounding box center [328, 379] width 33 height 29
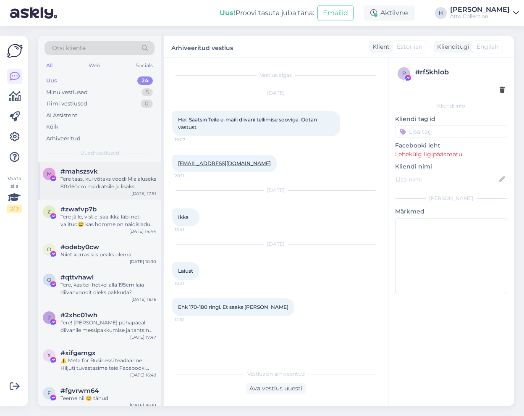
click at [110, 184] on div "Tere taas, kui võtaks voodi Mia aluseks 80x160cm madratsile ja lisaks [PERSON_N…" at bounding box center [108, 182] width 96 height 15
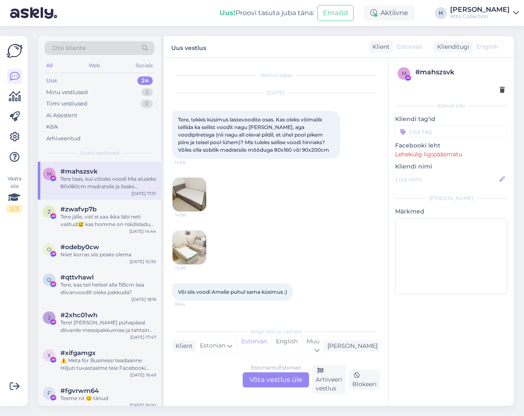
scroll to position [148, 0]
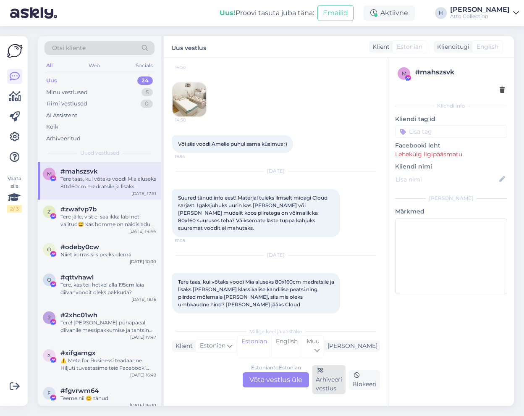
click at [325, 384] on div "Arhiveeri vestlus" at bounding box center [328, 379] width 33 height 29
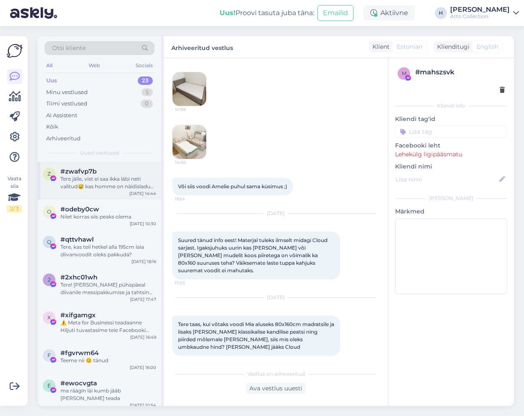
click at [71, 183] on div "Tere jälle, vist ei saa ikka läbi neti valitud😅 kas homme on näidisladu avatud?" at bounding box center [108, 182] width 96 height 15
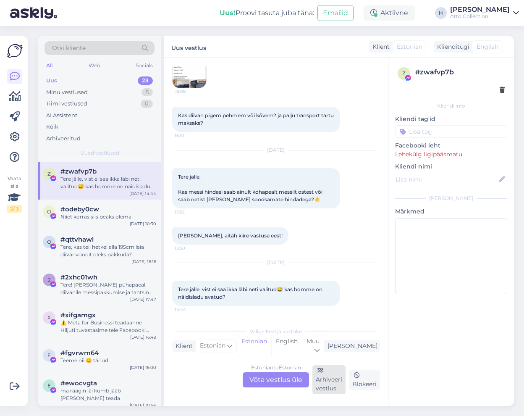
click at [327, 386] on div "Arhiveeri vestlus" at bounding box center [328, 379] width 33 height 29
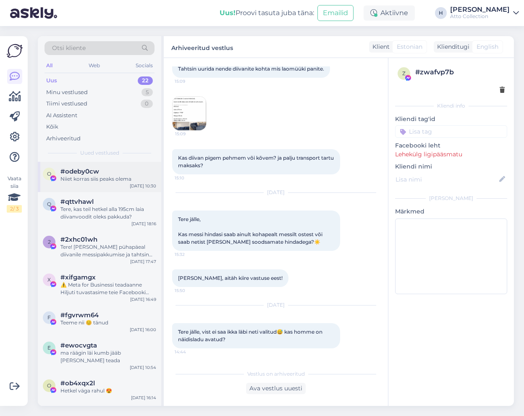
click at [104, 180] on div "Niiet korras siis peaks olema" at bounding box center [108, 179] width 96 height 8
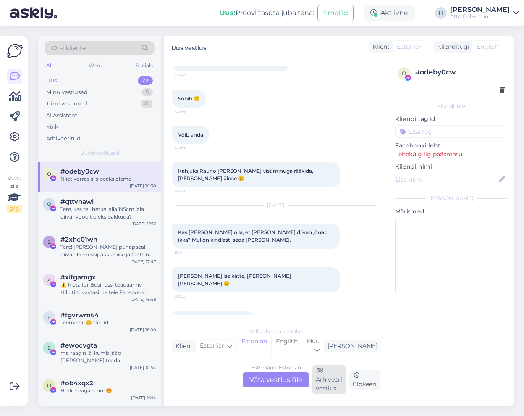
click at [339, 378] on div "Arhiveeri vestlus" at bounding box center [328, 379] width 33 height 29
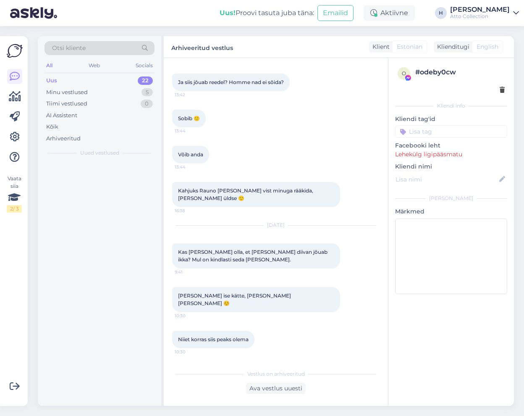
scroll to position [553, 0]
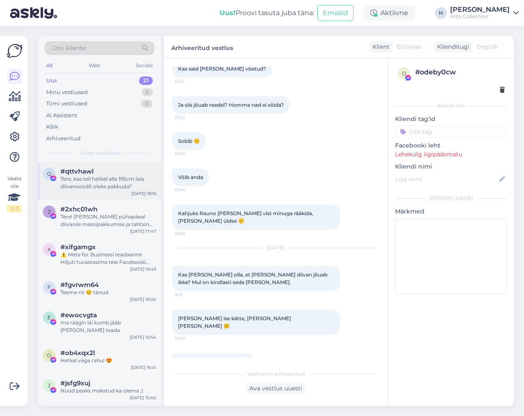
click at [104, 176] on div "Tere, kas teil hetkel alla 195cm laia diivanvoodit oleks pakkuda?" at bounding box center [108, 182] width 96 height 15
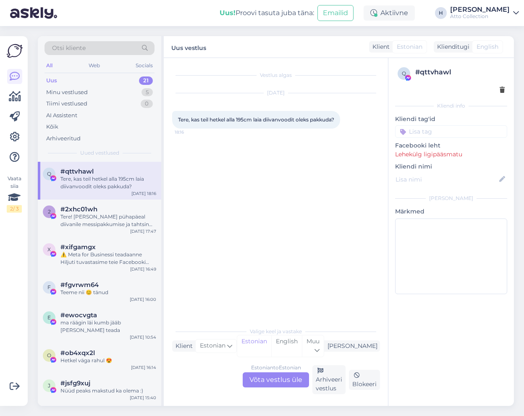
click at [104, 175] on div "Tere, kas teil hetkel alla 195cm laia diivanvoodit oleks pakkuda?" at bounding box center [108, 182] width 96 height 15
click at [326, 376] on div "Arhiveeri vestlus" at bounding box center [328, 379] width 33 height 29
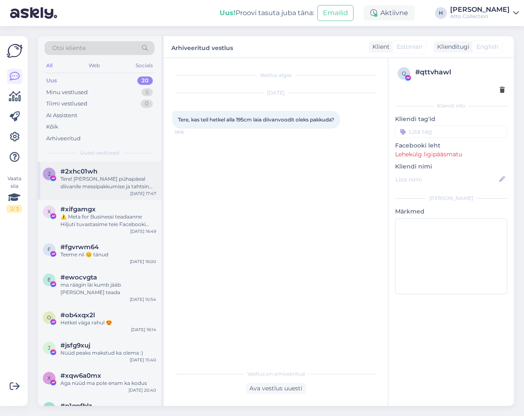
click at [86, 173] on span "#2xhc01wh" at bounding box center [78, 172] width 37 height 8
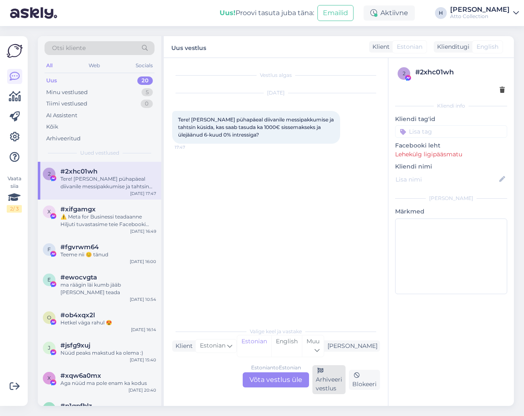
click at [334, 381] on div "Arhiveeri vestlus" at bounding box center [328, 379] width 33 height 29
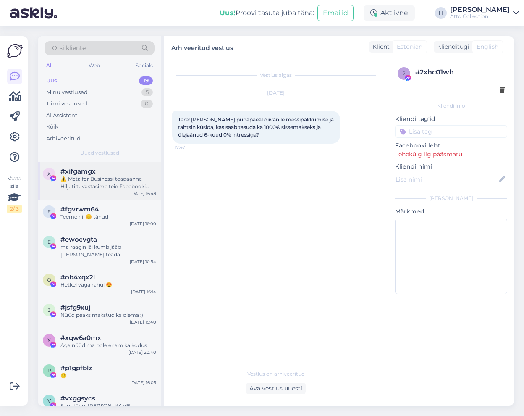
click at [103, 176] on div "⚠️ Meta for Businessi teadaanne Hiljuti tuvastasime teie Facebooki kontol ebata…" at bounding box center [108, 182] width 96 height 15
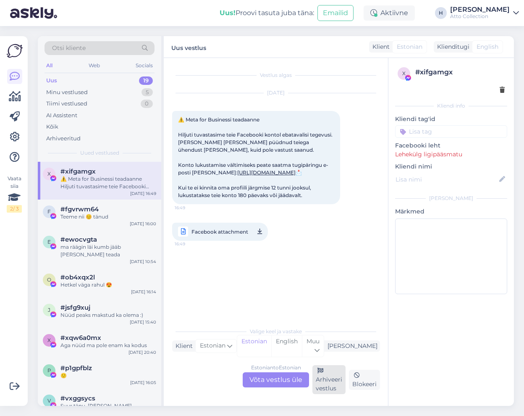
click at [333, 383] on div "Arhiveeri vestlus" at bounding box center [328, 379] width 33 height 29
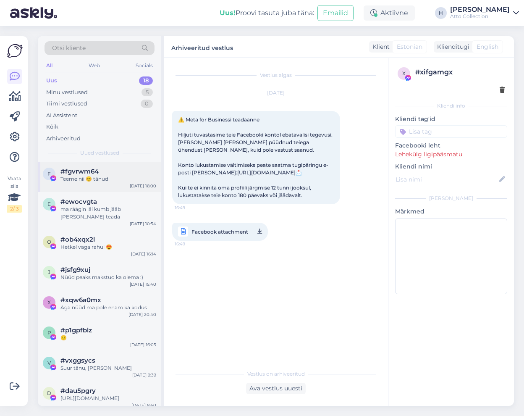
click at [91, 175] on span "#fgvrwm64" at bounding box center [79, 172] width 38 height 8
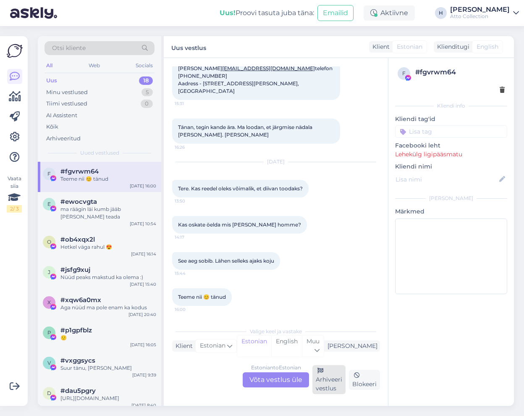
click at [324, 379] on div "Arhiveeri vestlus" at bounding box center [328, 379] width 33 height 29
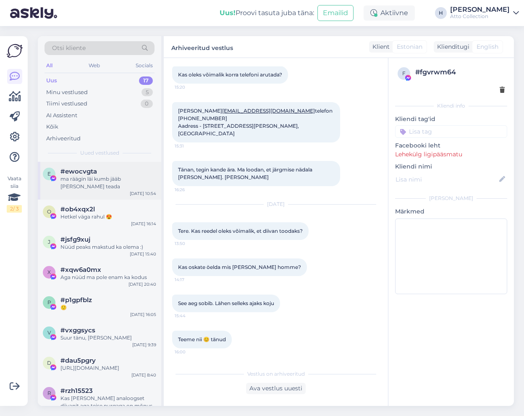
click at [113, 180] on div "ma räägin läi kumb jääb [PERSON_NAME] teada" at bounding box center [108, 182] width 96 height 15
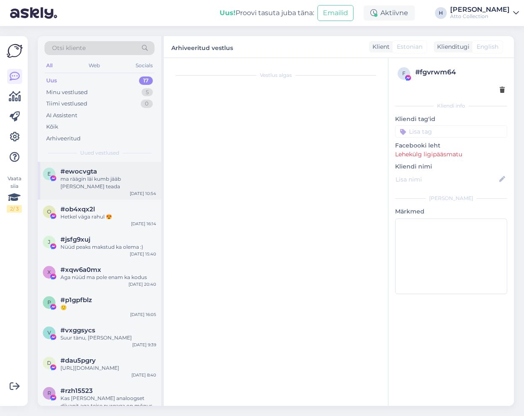
scroll to position [0, 0]
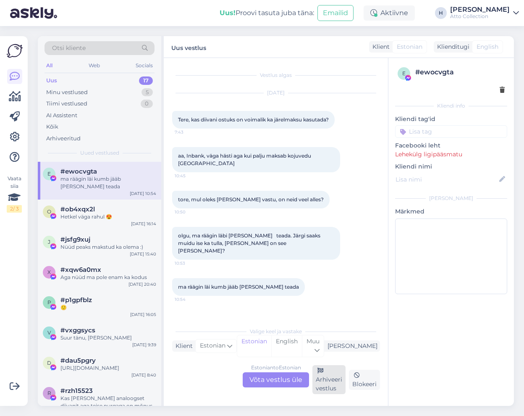
click at [320, 379] on div "Arhiveeri vestlus" at bounding box center [328, 379] width 33 height 29
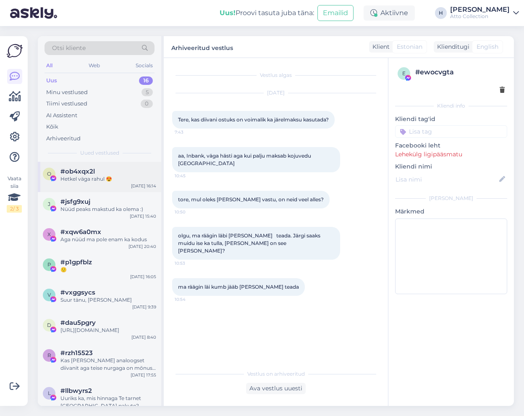
click at [97, 177] on div "Hetkel väga rahul 😍" at bounding box center [108, 179] width 96 height 8
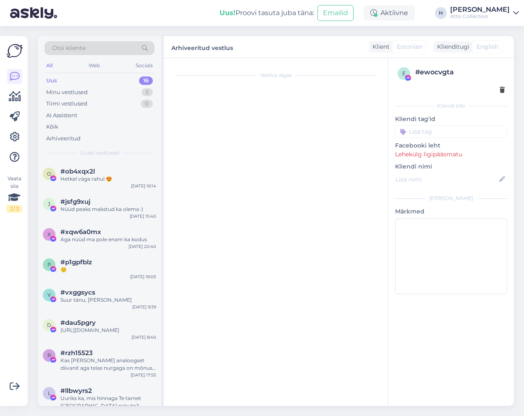
scroll to position [2582, 0]
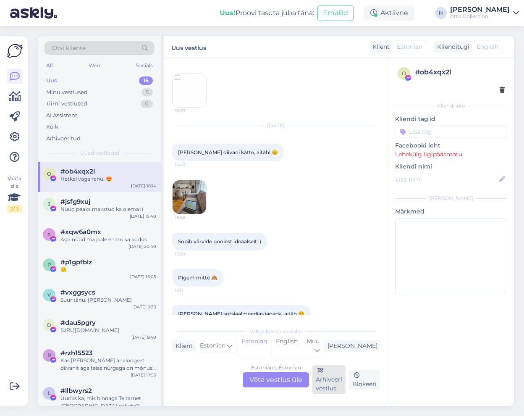
click at [328, 382] on div "Arhiveeri vestlus" at bounding box center [328, 379] width 33 height 29
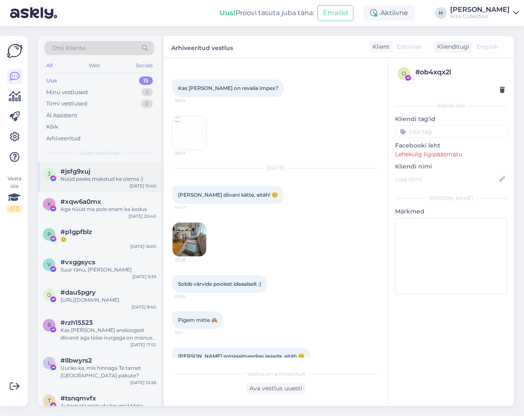
click at [100, 176] on div "Nüüd peaks makstud ka olema :)" at bounding box center [108, 179] width 96 height 8
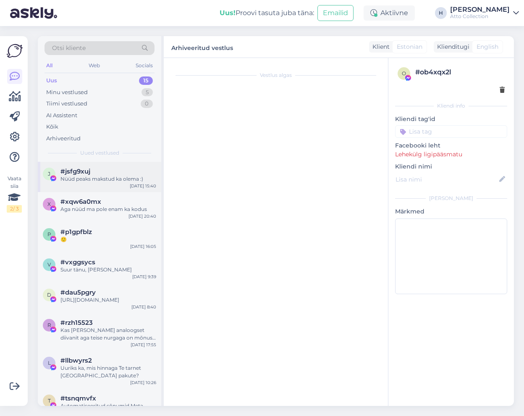
scroll to position [396, 0]
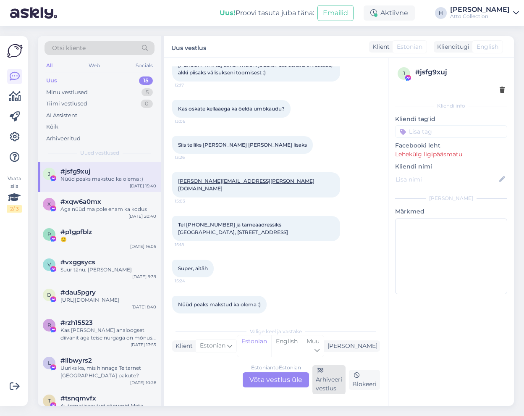
click at [332, 385] on div "Arhiveeri vestlus" at bounding box center [328, 379] width 33 height 29
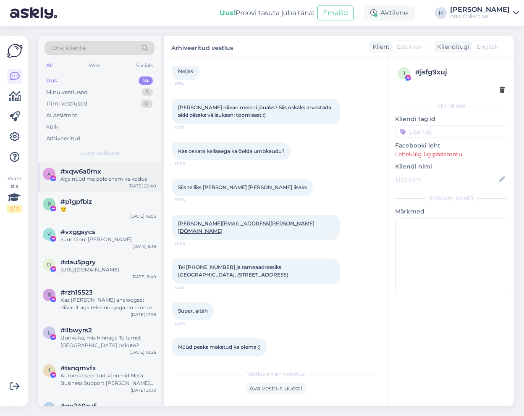
click at [73, 181] on div "Aga nüüd ma pole enam ka kodus" at bounding box center [108, 179] width 96 height 8
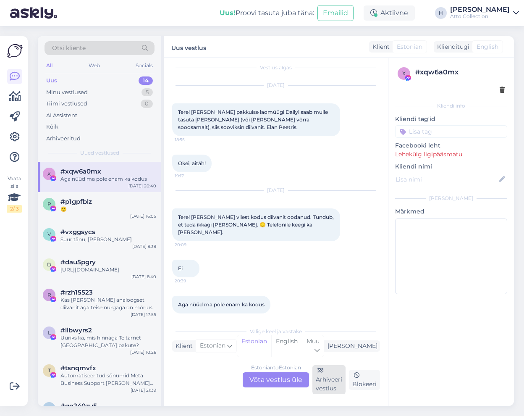
click at [329, 378] on div "Arhiveeri vestlus" at bounding box center [328, 379] width 33 height 29
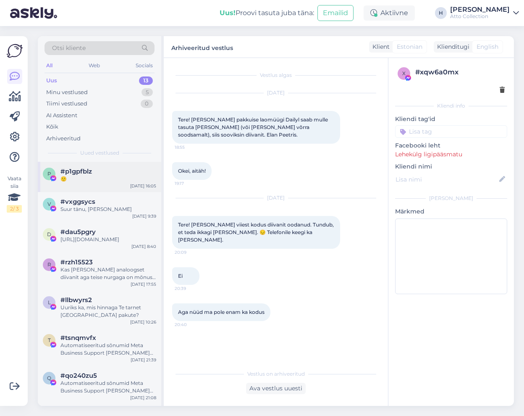
click at [92, 168] on span "#p1gpfblz" at bounding box center [75, 172] width 31 height 8
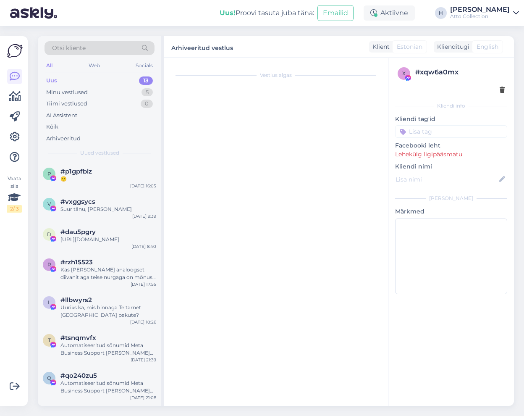
scroll to position [433, 0]
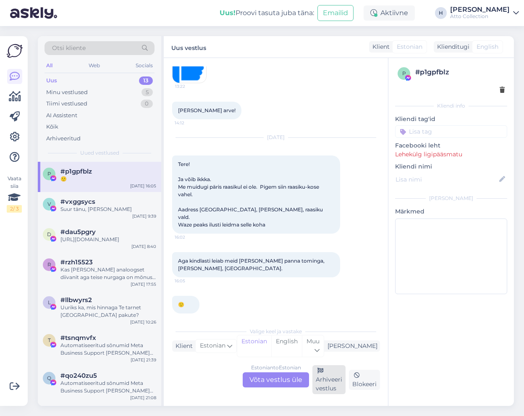
click at [334, 382] on div "Arhiveeri vestlus" at bounding box center [328, 379] width 33 height 29
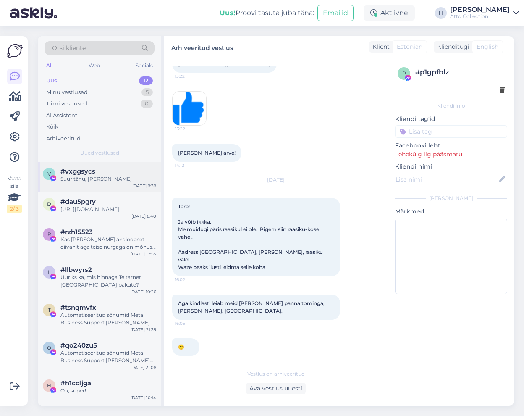
click at [99, 178] on div "Suur tänu, [PERSON_NAME]" at bounding box center [108, 179] width 96 height 8
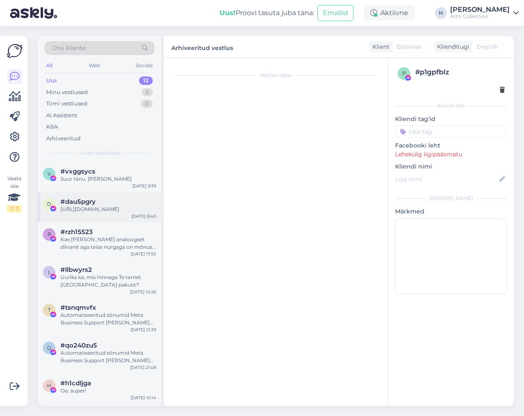
scroll to position [238, 0]
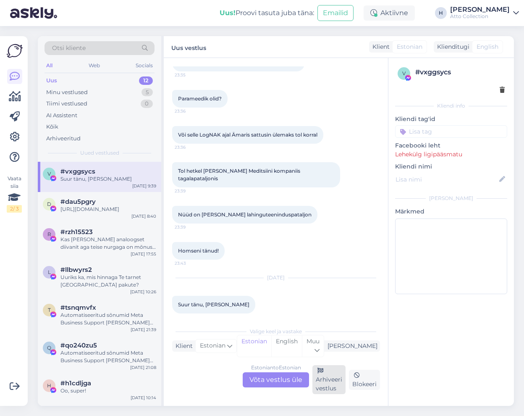
click at [325, 385] on div "Arhiveeri vestlus" at bounding box center [328, 379] width 33 height 29
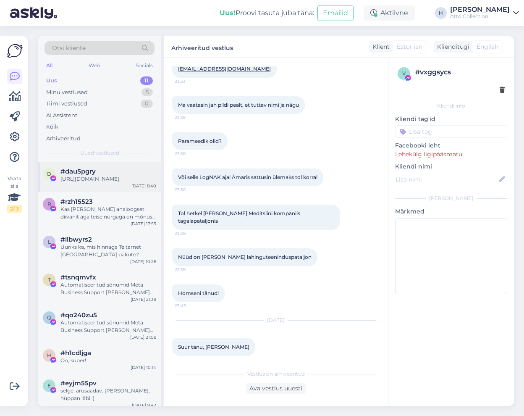
click at [94, 181] on div "[URL][DOMAIN_NAME]" at bounding box center [108, 179] width 96 height 8
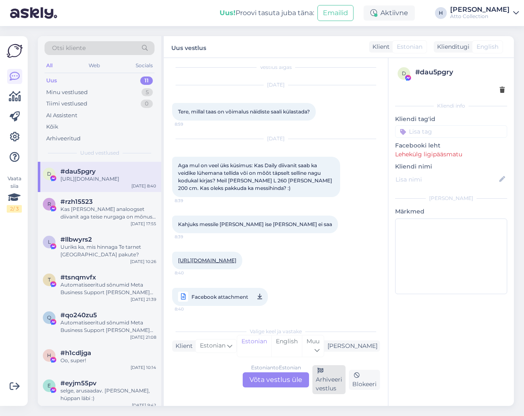
click at [337, 381] on div "Arhiveeri vestlus" at bounding box center [328, 379] width 33 height 29
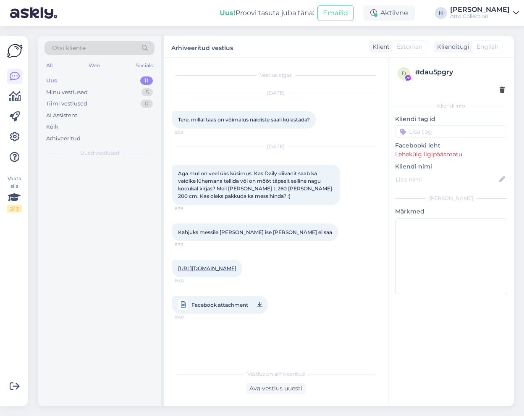
scroll to position [0, 0]
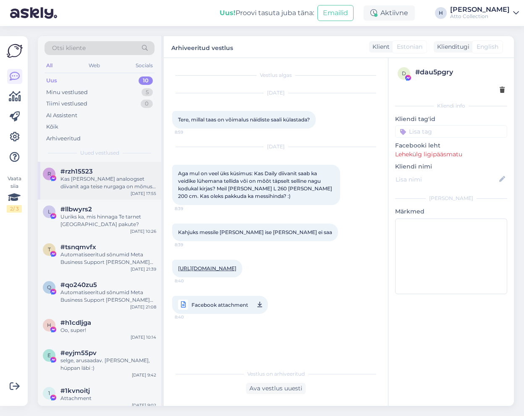
click at [108, 178] on div "Kas [PERSON_NAME] analoogset diivanit aga teise nurgaga on mõnusa messihinnaga?" at bounding box center [108, 182] width 96 height 15
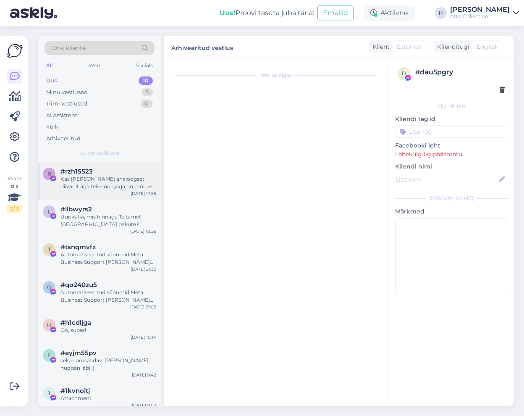
click at [74, 175] on div "Kas [PERSON_NAME] analoogset diivanit aga teise nurgaga on mõnusa messihinnaga?" at bounding box center [108, 182] width 96 height 15
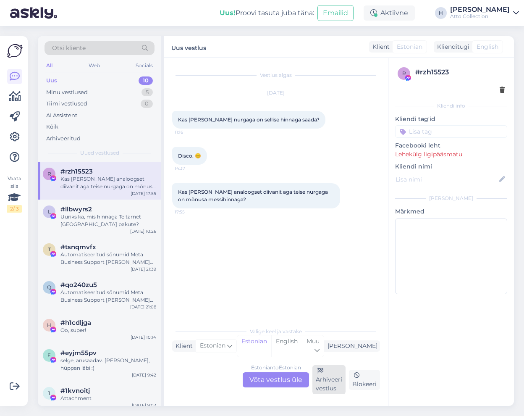
click at [322, 382] on div "Arhiveeri vestlus" at bounding box center [328, 379] width 33 height 29
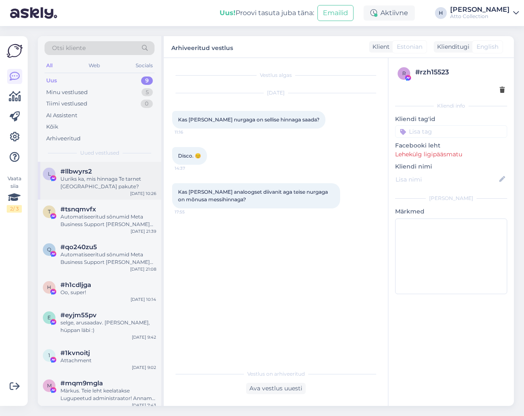
click at [108, 182] on div "Uuriks ka, mis hinnaga Te tarnet [GEOGRAPHIC_DATA] pakute?" at bounding box center [108, 182] width 96 height 15
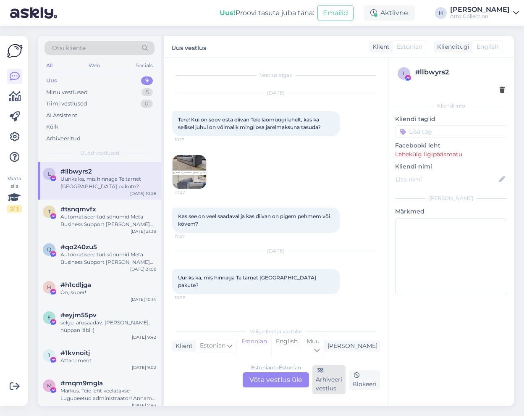
click at [325, 381] on div "Arhiveeri vestlus" at bounding box center [328, 379] width 33 height 29
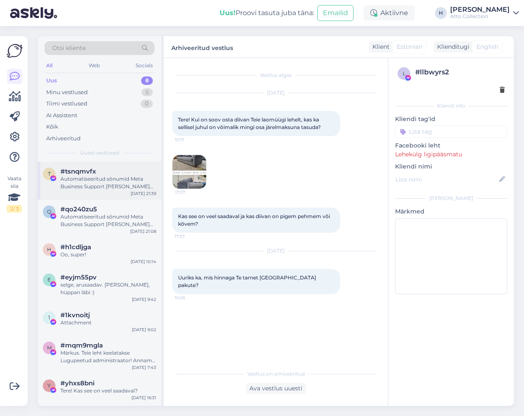
click at [108, 181] on div "Automatiseeritud sõnumid Meta Business Support [PERSON_NAME] saanud mitu teadet…" at bounding box center [108, 182] width 96 height 15
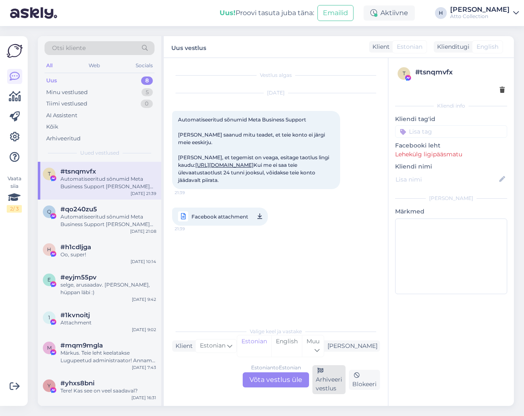
click at [328, 378] on div "Arhiveeri vestlus" at bounding box center [328, 379] width 33 height 29
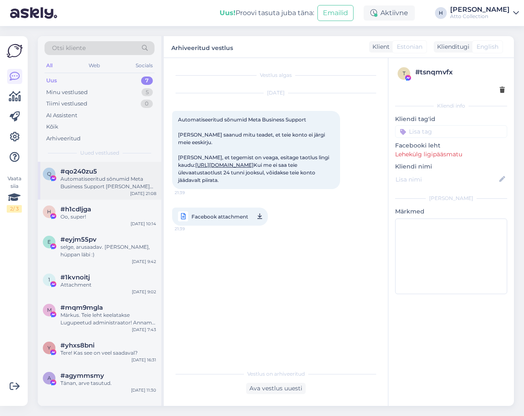
click at [105, 179] on div "Automatiseeritud sõnumid Meta Business Support [PERSON_NAME] saanud mitu teadet…" at bounding box center [108, 182] width 96 height 15
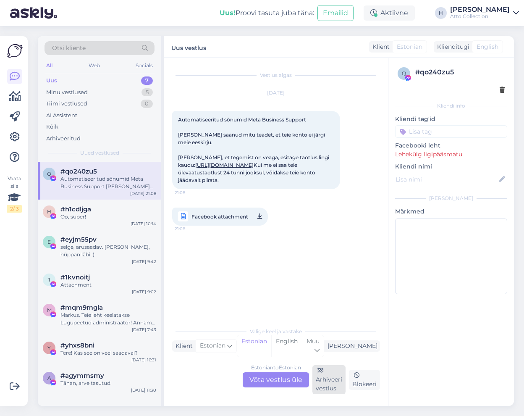
click at [331, 386] on div "Arhiveeri vestlus" at bounding box center [328, 379] width 33 height 29
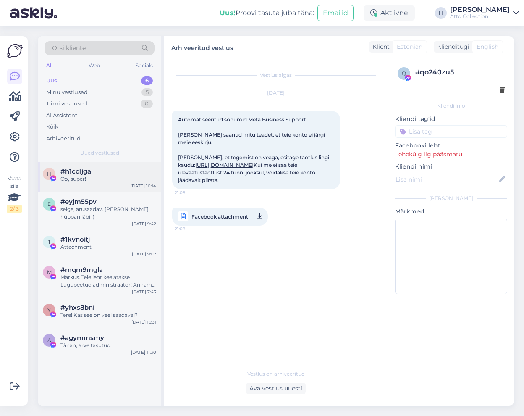
click at [129, 174] on div "#h1cdljga" at bounding box center [108, 172] width 96 height 8
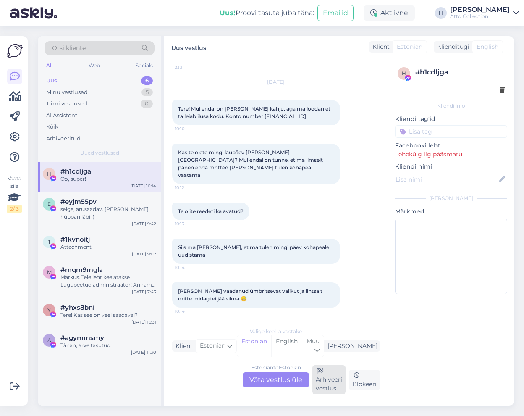
click at [335, 381] on div "Arhiveeri vestlus" at bounding box center [328, 379] width 33 height 29
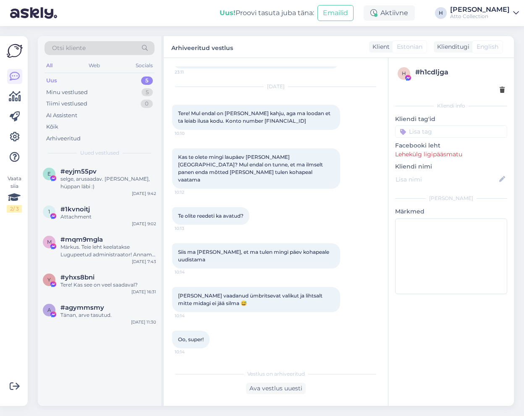
scroll to position [583, 0]
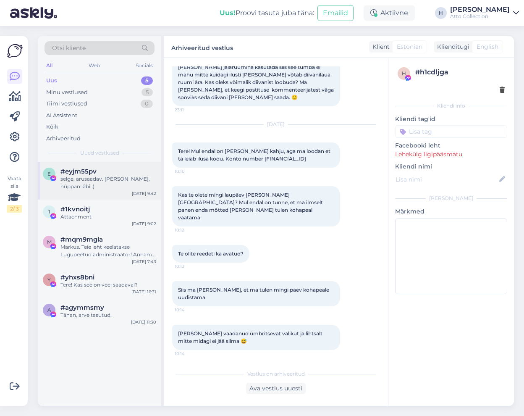
click at [112, 178] on div "selge, arusaadav. [PERSON_NAME], hüppan läbi :)" at bounding box center [108, 182] width 96 height 15
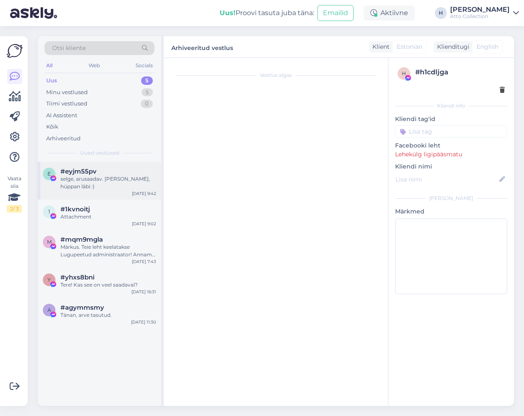
scroll to position [214, 0]
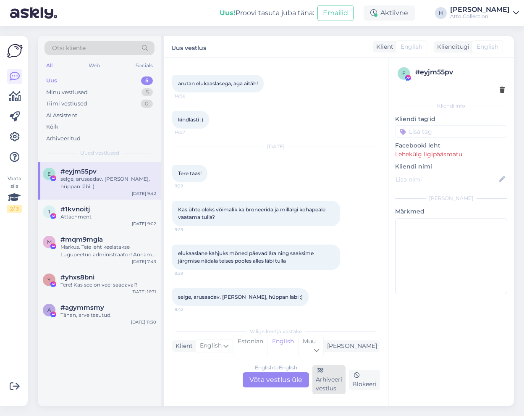
click at [336, 384] on div "Arhiveeri vestlus" at bounding box center [328, 379] width 33 height 29
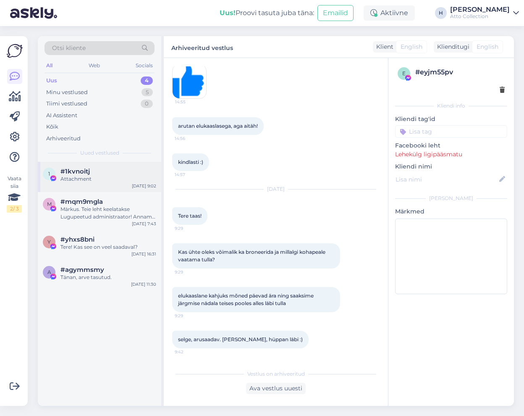
click at [101, 173] on div "#1kvnoitj" at bounding box center [108, 172] width 96 height 8
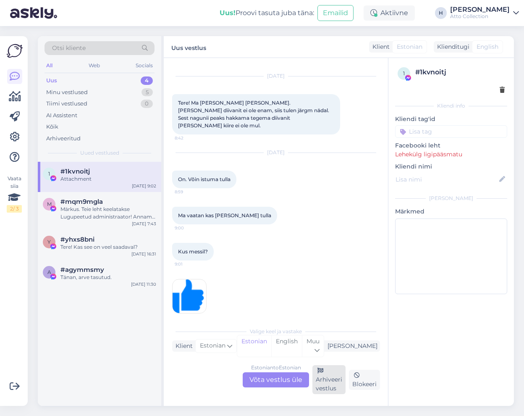
click at [328, 381] on div "Arhiveeri vestlus" at bounding box center [328, 379] width 33 height 29
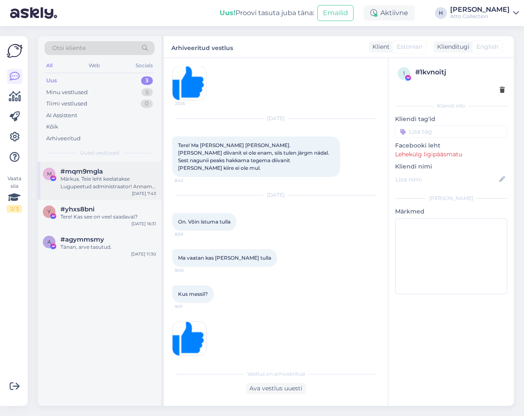
click at [96, 184] on div "Märkus. Teie leht keelatakse Lugupeetud administraator! Anname teile teada, et …" at bounding box center [108, 182] width 96 height 15
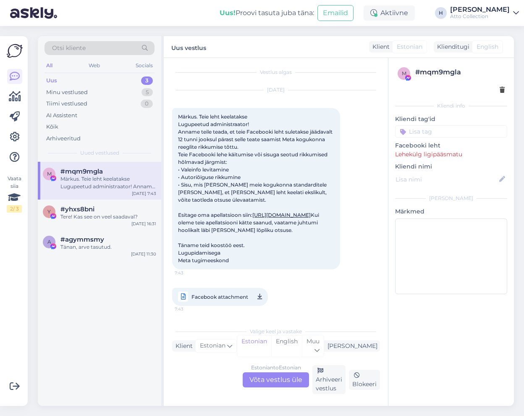
scroll to position [18, 0]
click at [333, 380] on div "Arhiveeri vestlus" at bounding box center [328, 379] width 33 height 29
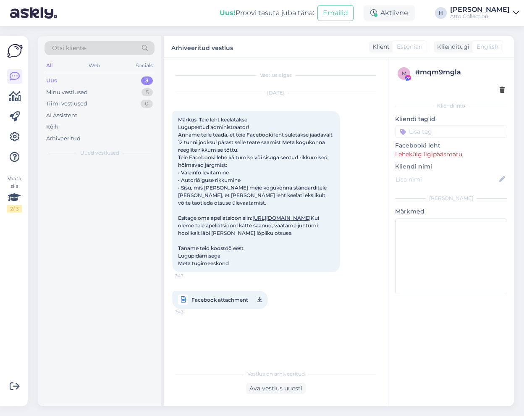
scroll to position [0, 0]
click at [76, 176] on div "Tere! Kas see on veel saadaval?" at bounding box center [108, 179] width 96 height 8
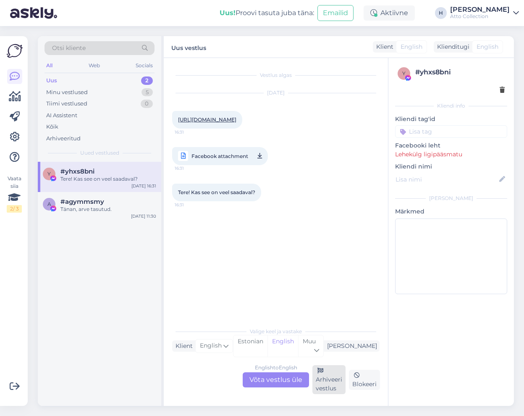
click at [325, 383] on div "Arhiveeri vestlus" at bounding box center [328, 379] width 33 height 29
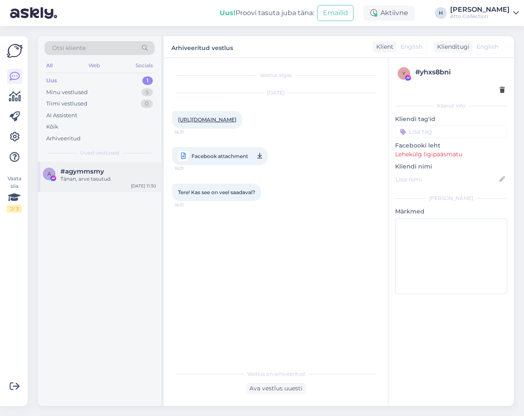
click at [69, 173] on span "#agymmsmy" at bounding box center [82, 172] width 44 height 8
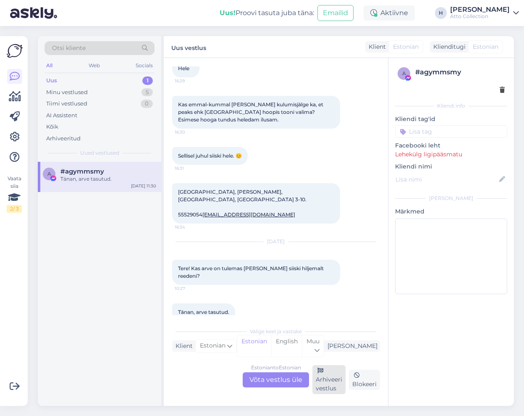
click at [320, 377] on div "Arhiveeri vestlus" at bounding box center [328, 379] width 33 height 29
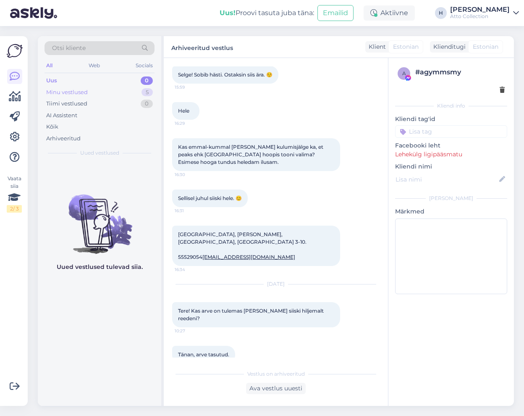
click at [73, 93] on div "Minu vestlused" at bounding box center [67, 92] width 42 height 8
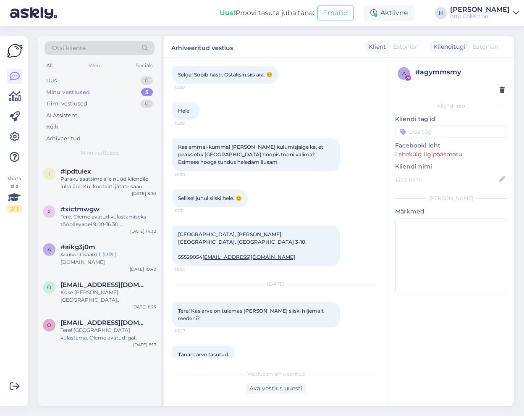
click at [91, 66] on div "Web" at bounding box center [94, 65] width 15 height 11
click at [144, 65] on div "Socials" at bounding box center [144, 65] width 21 height 11
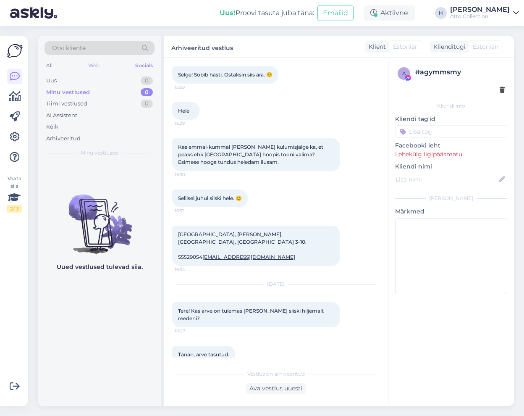
click at [96, 65] on div "Web" at bounding box center [94, 65] width 15 height 11
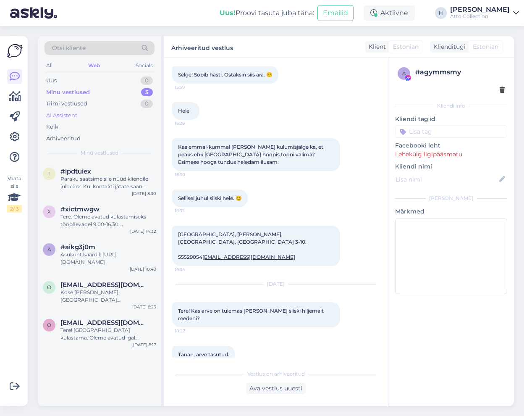
click at [65, 115] on div "AI Assistent" at bounding box center [61, 115] width 31 height 8
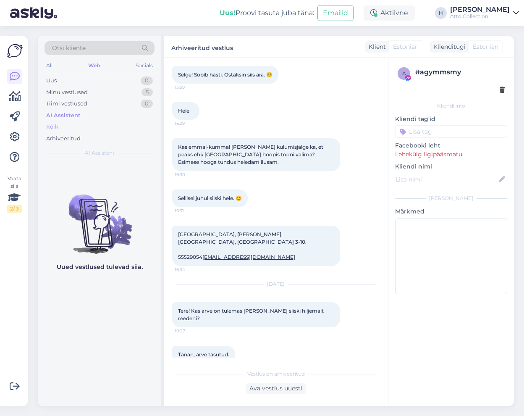
click at [53, 126] on div "Kõik" at bounding box center [52, 127] width 12 height 8
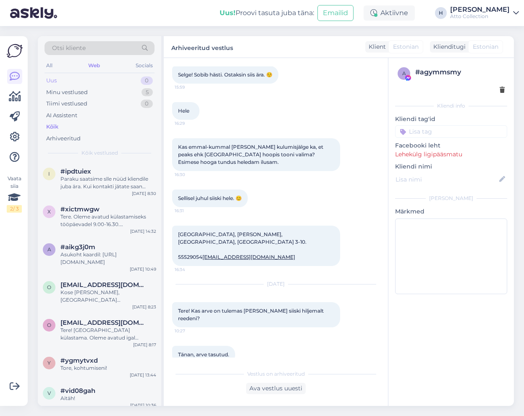
click at [52, 80] on div "Uus" at bounding box center [51, 80] width 10 height 8
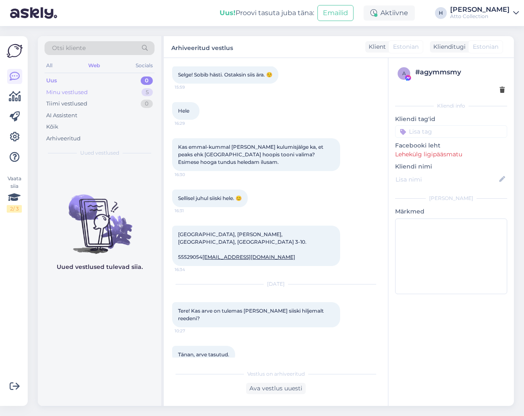
click at [55, 90] on div "Minu vestlused" at bounding box center [67, 92] width 42 height 8
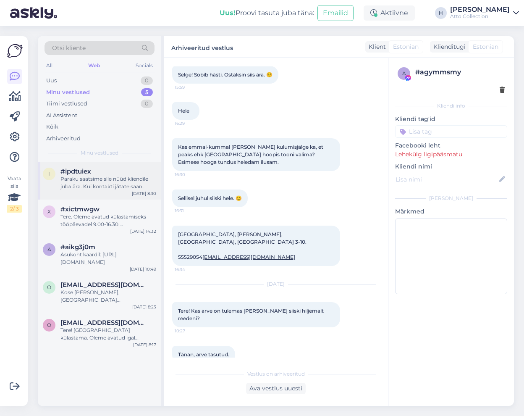
click at [80, 181] on div "Paraku saatsime slle nüüd kliendile juba ära. Kui kontakti jätate saan teada an…" at bounding box center [108, 182] width 96 height 15
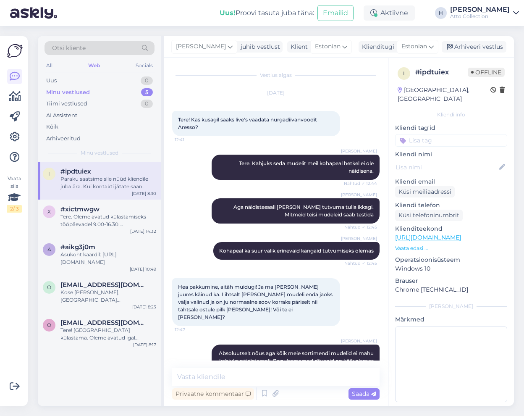
scroll to position [851, 0]
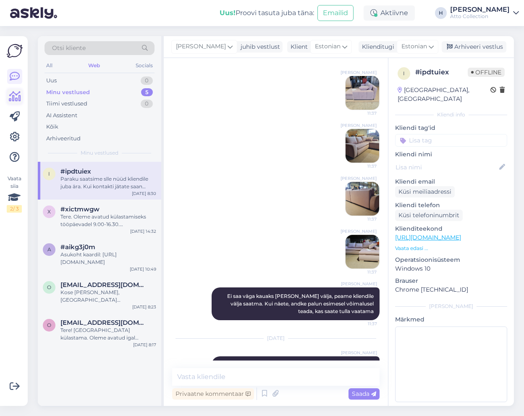
click at [18, 95] on icon at bounding box center [15, 97] width 12 height 10
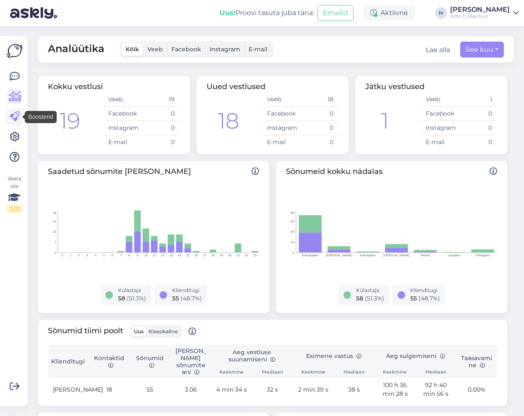
click at [14, 115] on icon at bounding box center [15, 117] width 10 height 10
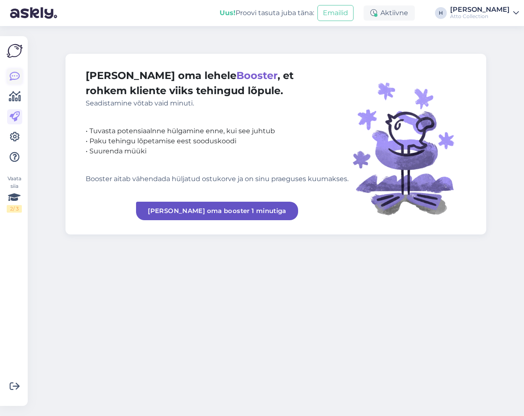
click at [13, 75] on icon at bounding box center [15, 76] width 10 height 10
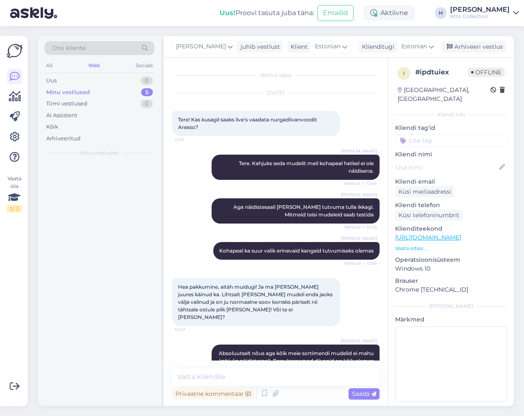
scroll to position [851, 0]
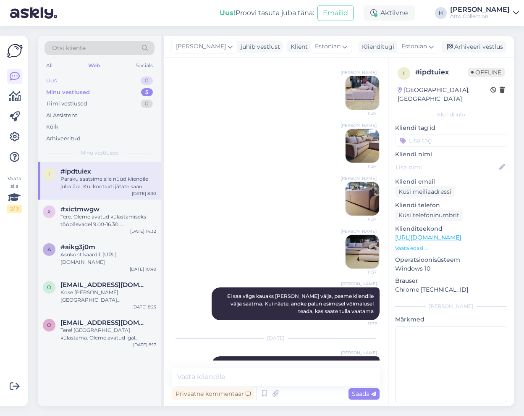
click at [63, 77] on div "Uus 0" at bounding box center [100, 81] width 110 height 12
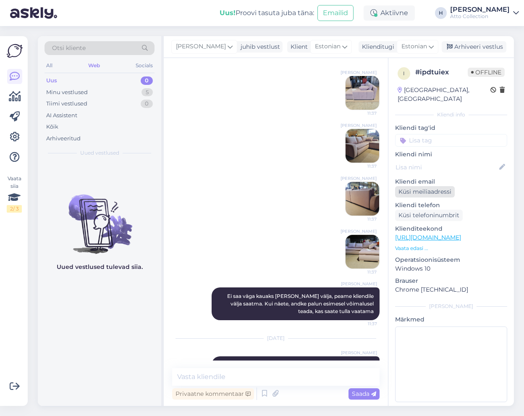
click at [439, 186] on div "Küsi meiliaadressi" at bounding box center [425, 191] width 60 height 11
